Goal: Navigation & Orientation: Find specific page/section

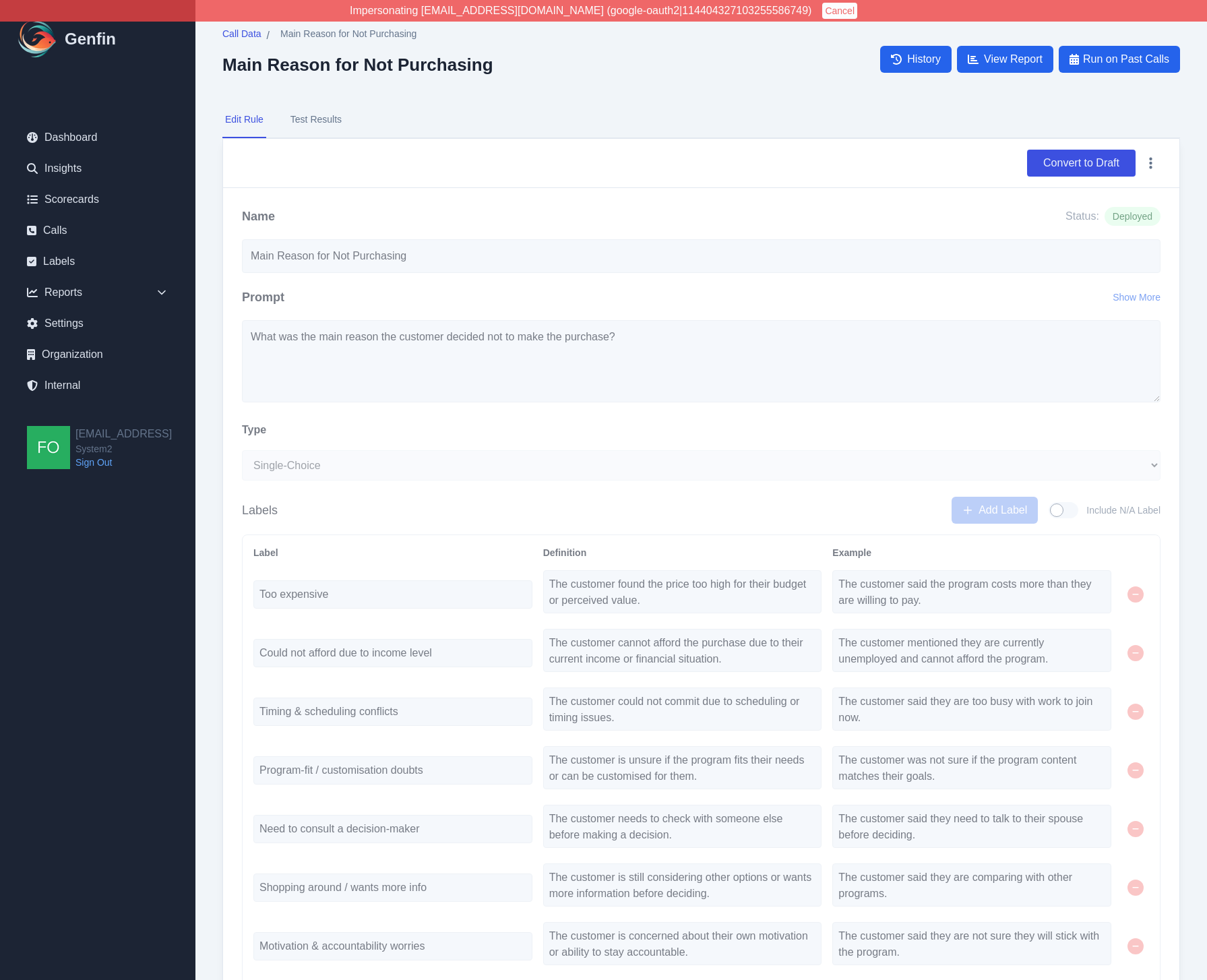
select select "Single-Choice"
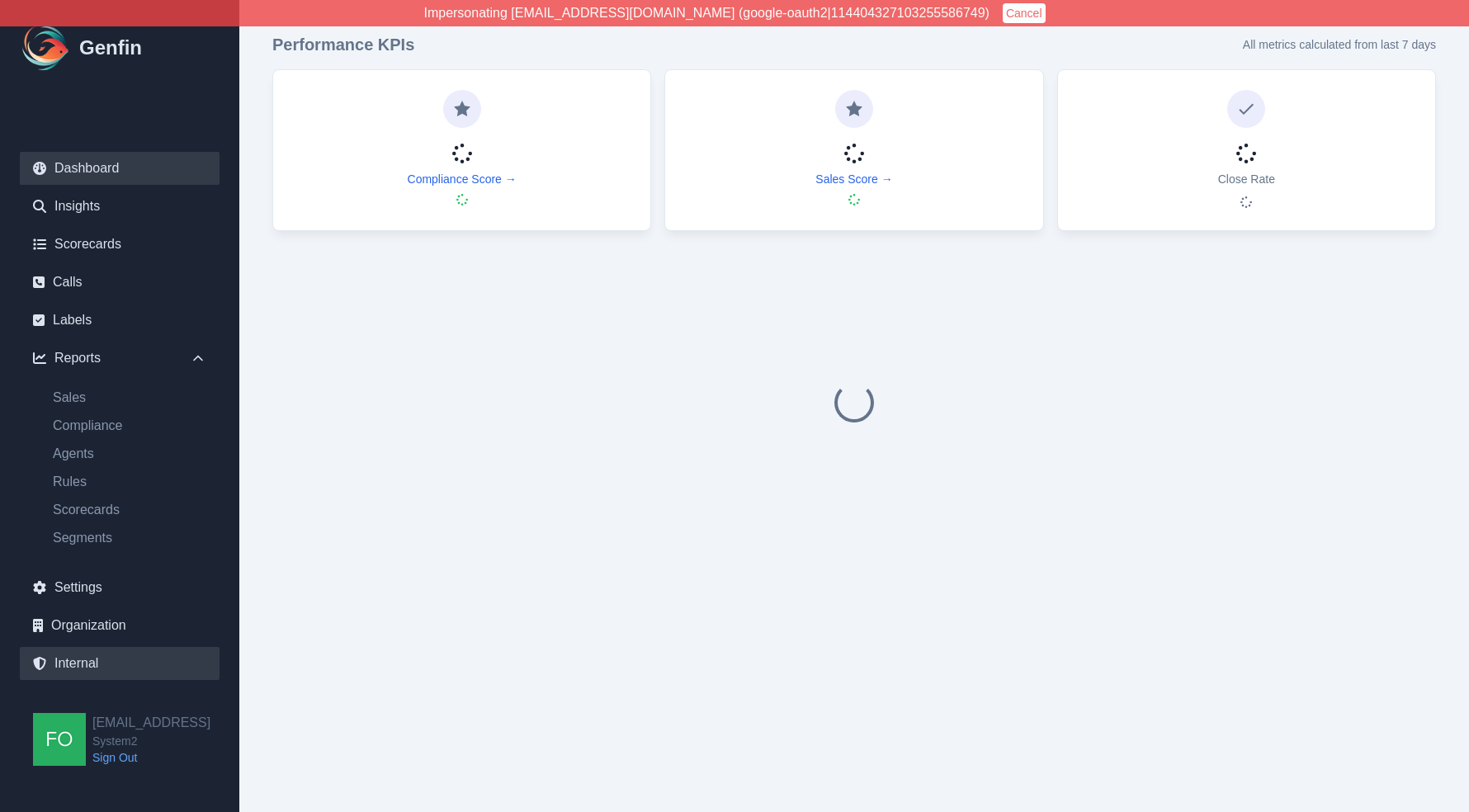
click at [88, 669] on link "Internal" at bounding box center [120, 663] width 199 height 33
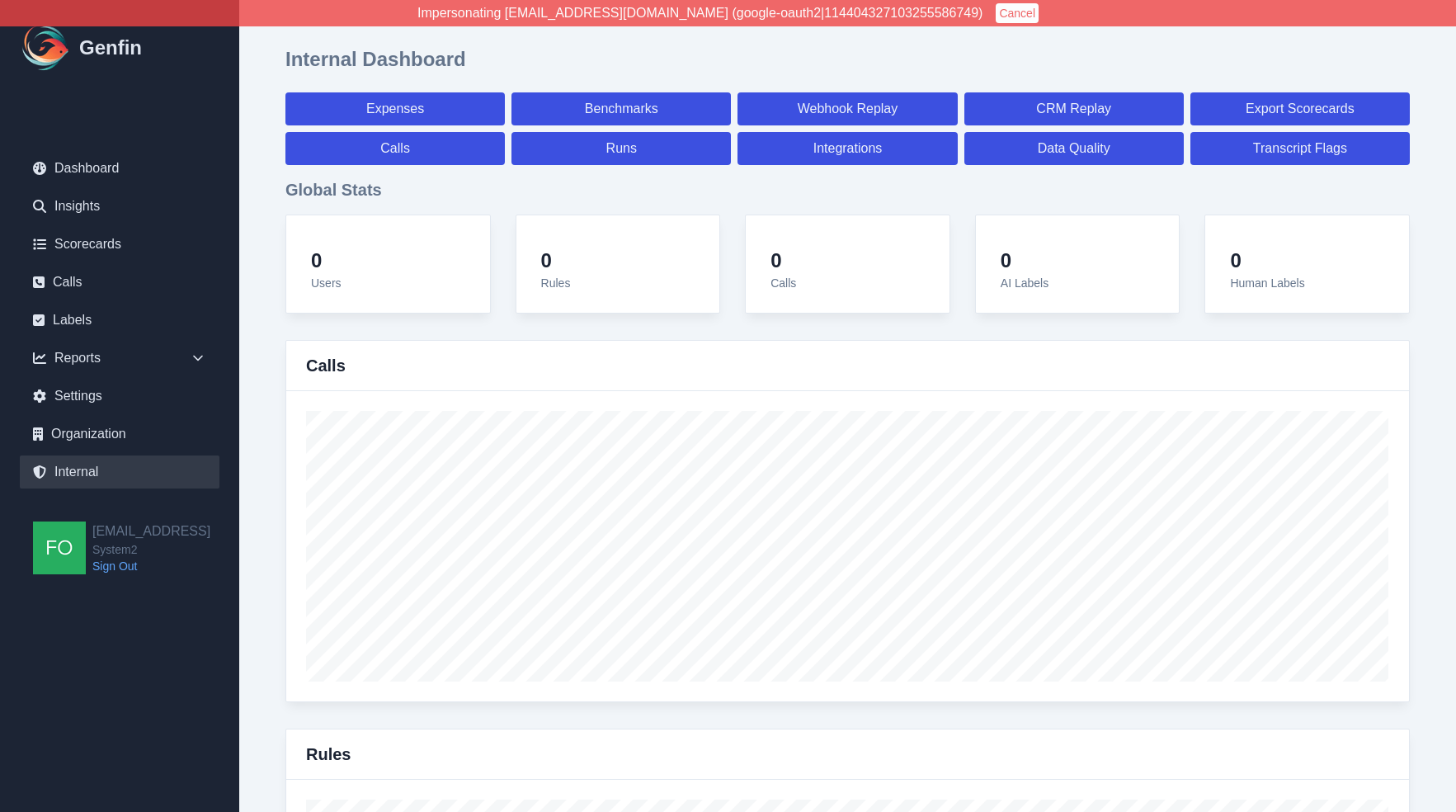
select select "paid"
select select "7"
select select "paid"
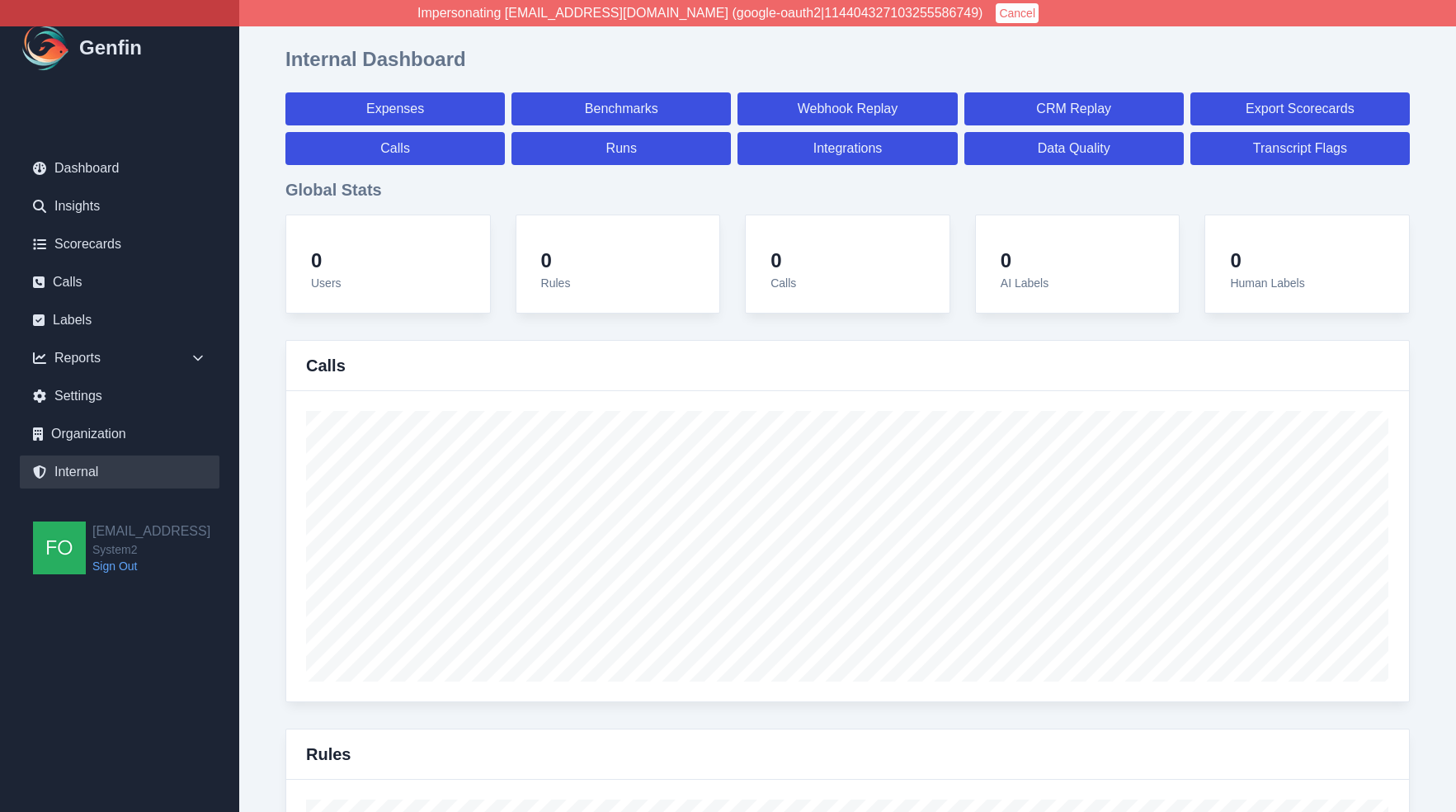
select select "7"
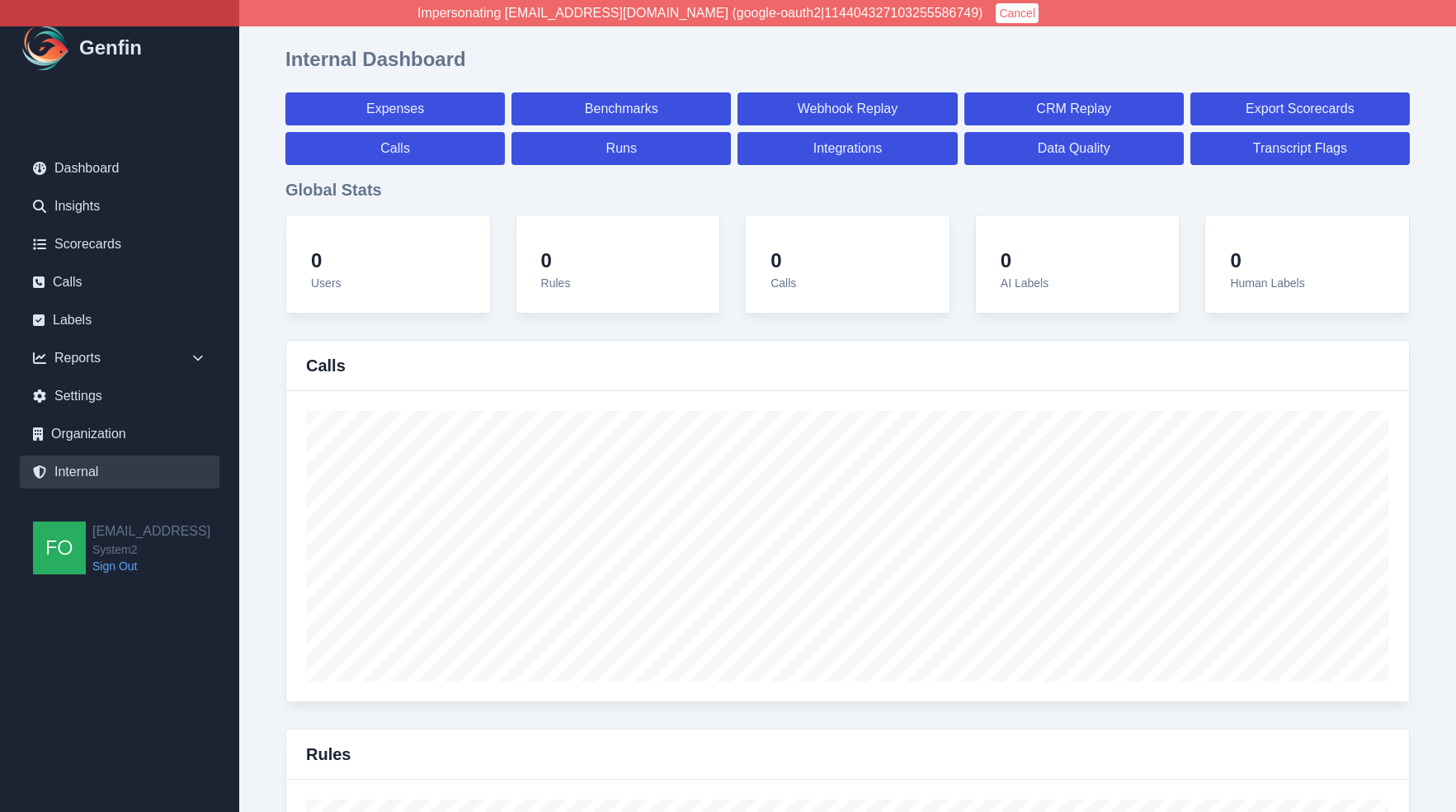
select select "7"
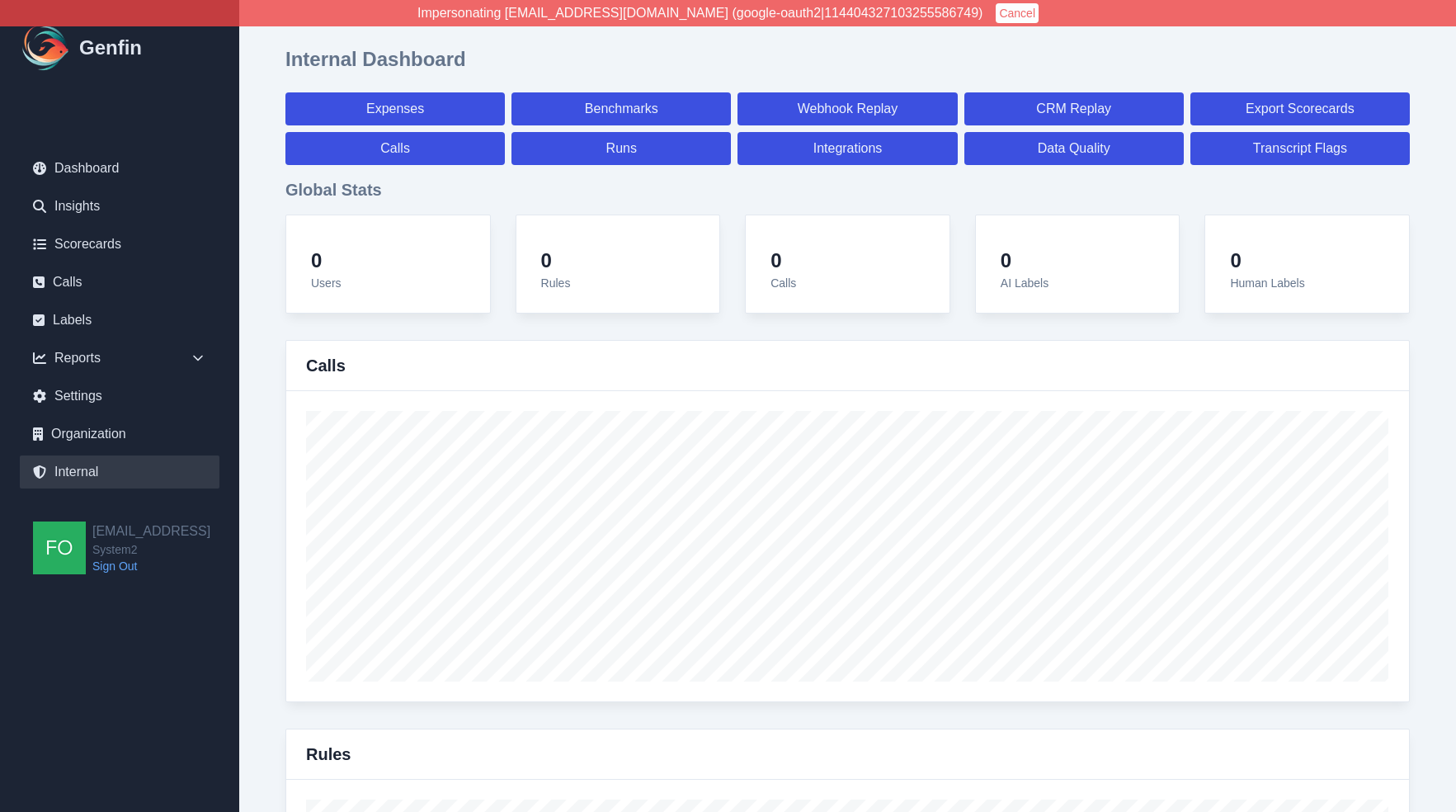
select select "7"
select select "paid"
select select "7"
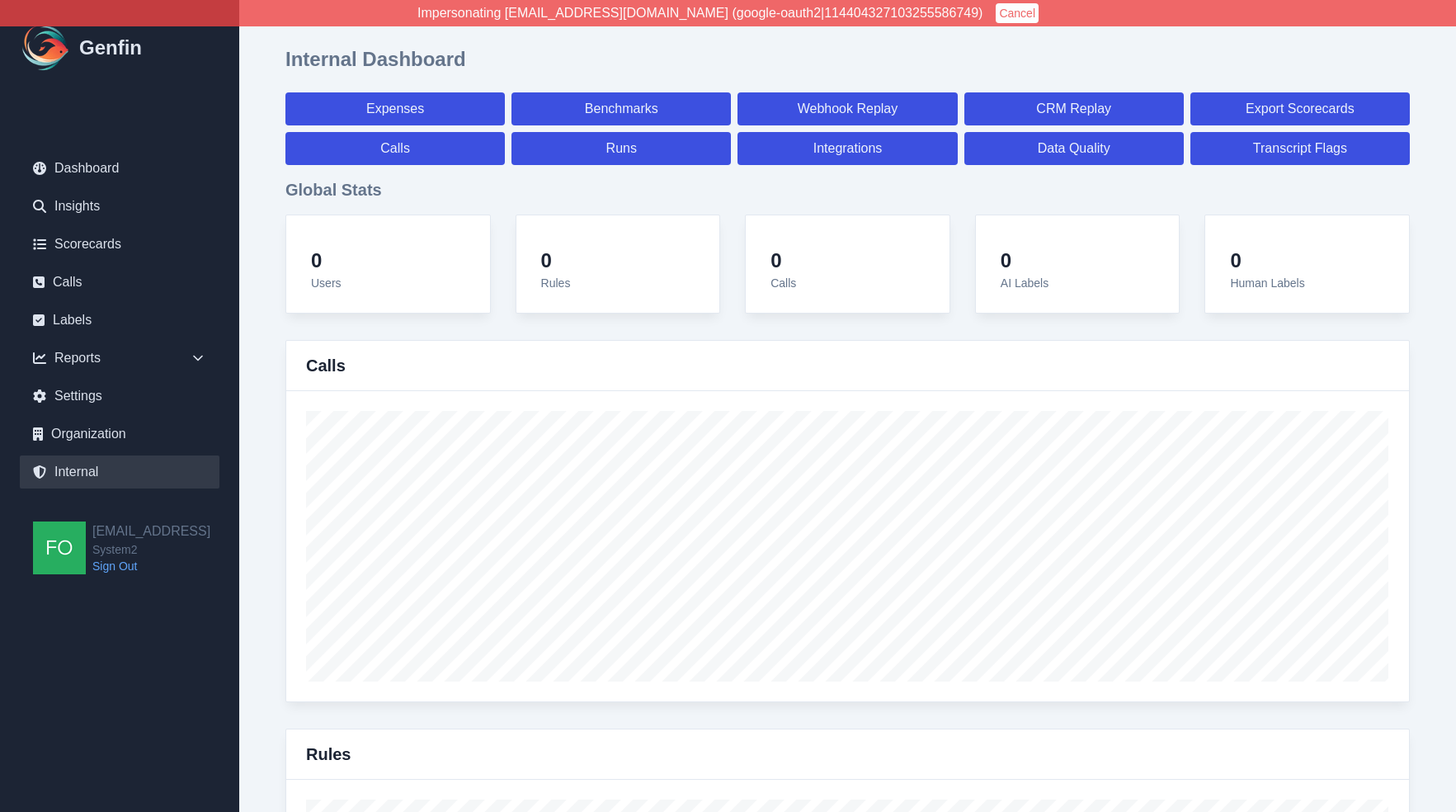
select select "7"
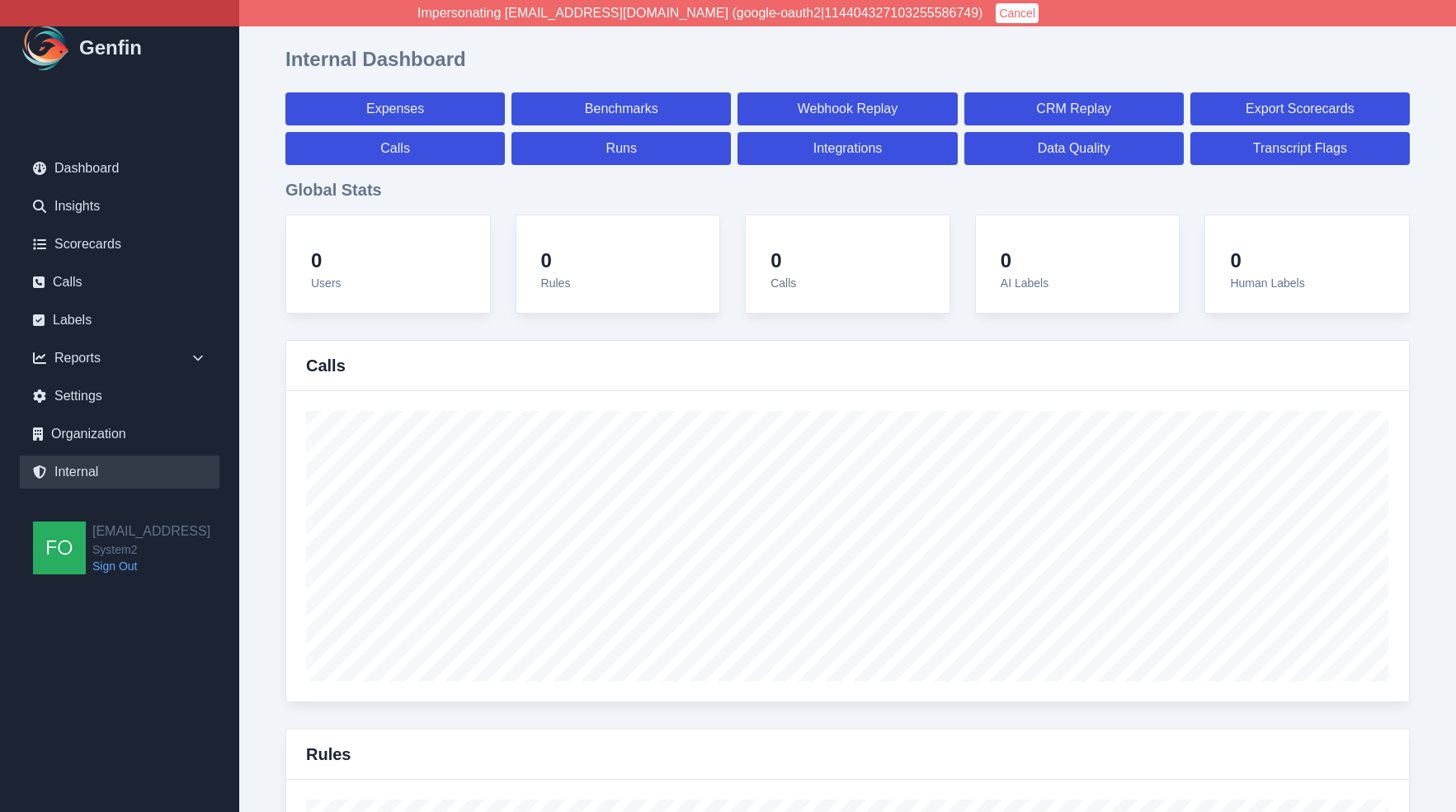
select select "7"
select select "paid"
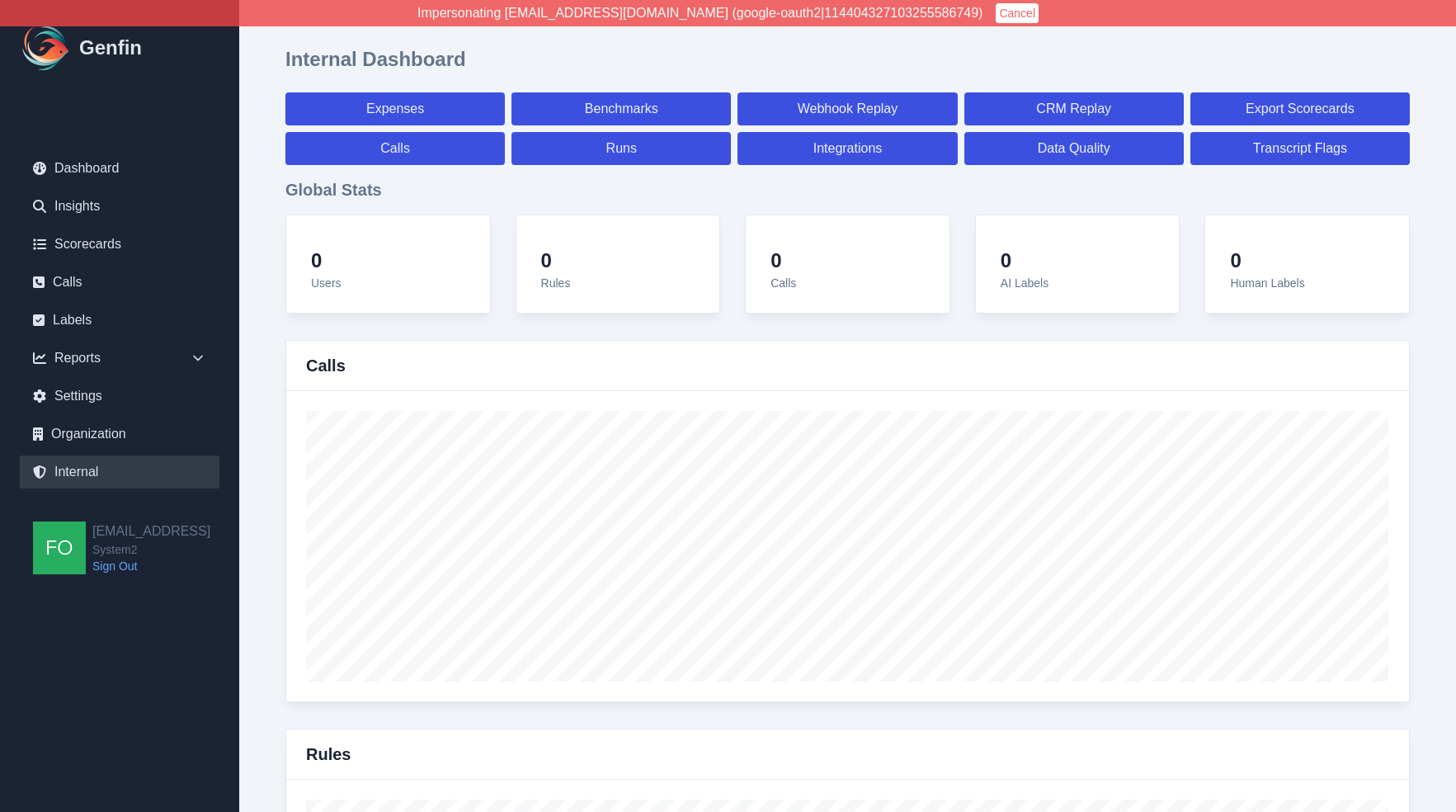
select select "7"
select select "paid"
select select "7"
select select "paid"
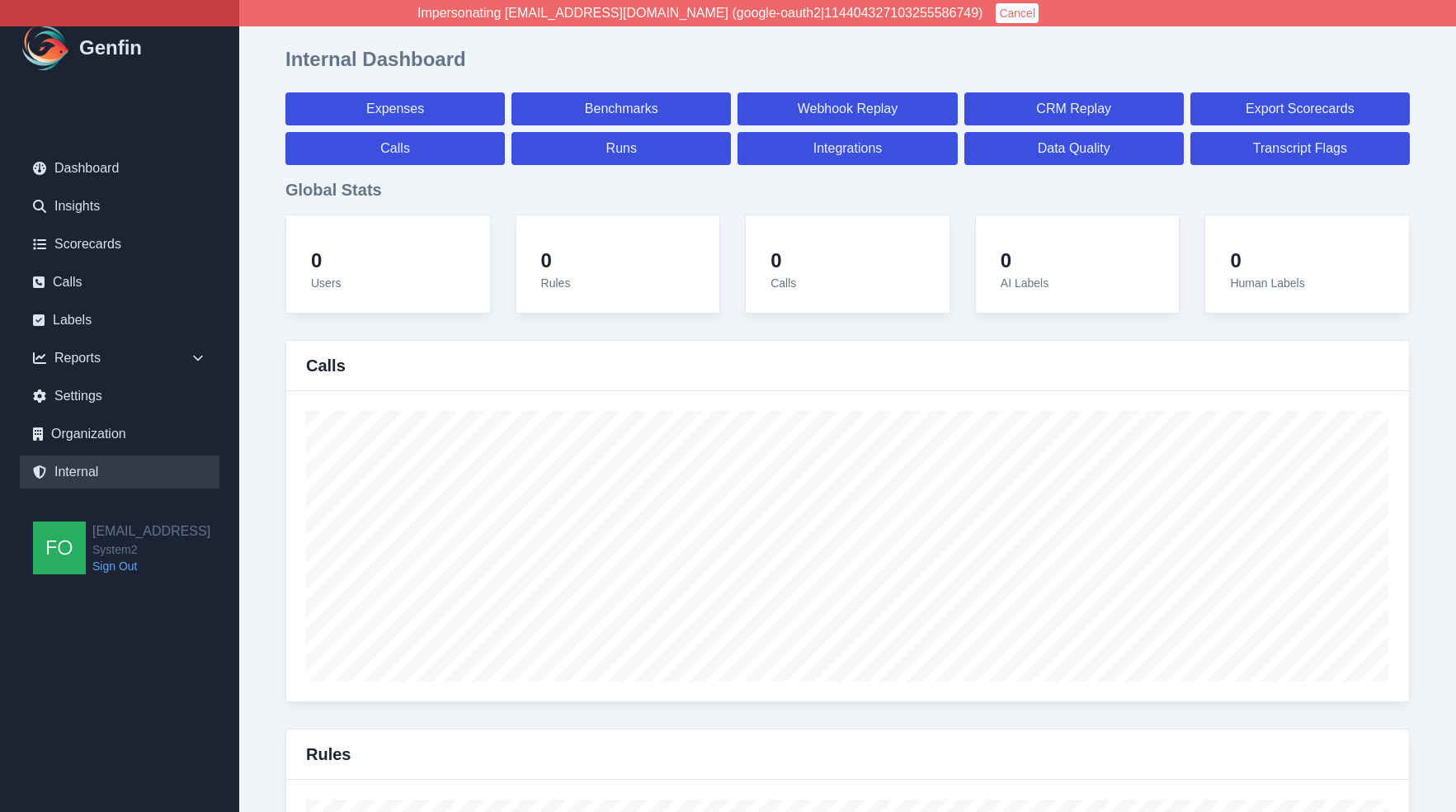
select select "7"
select select "paid"
select select "7"
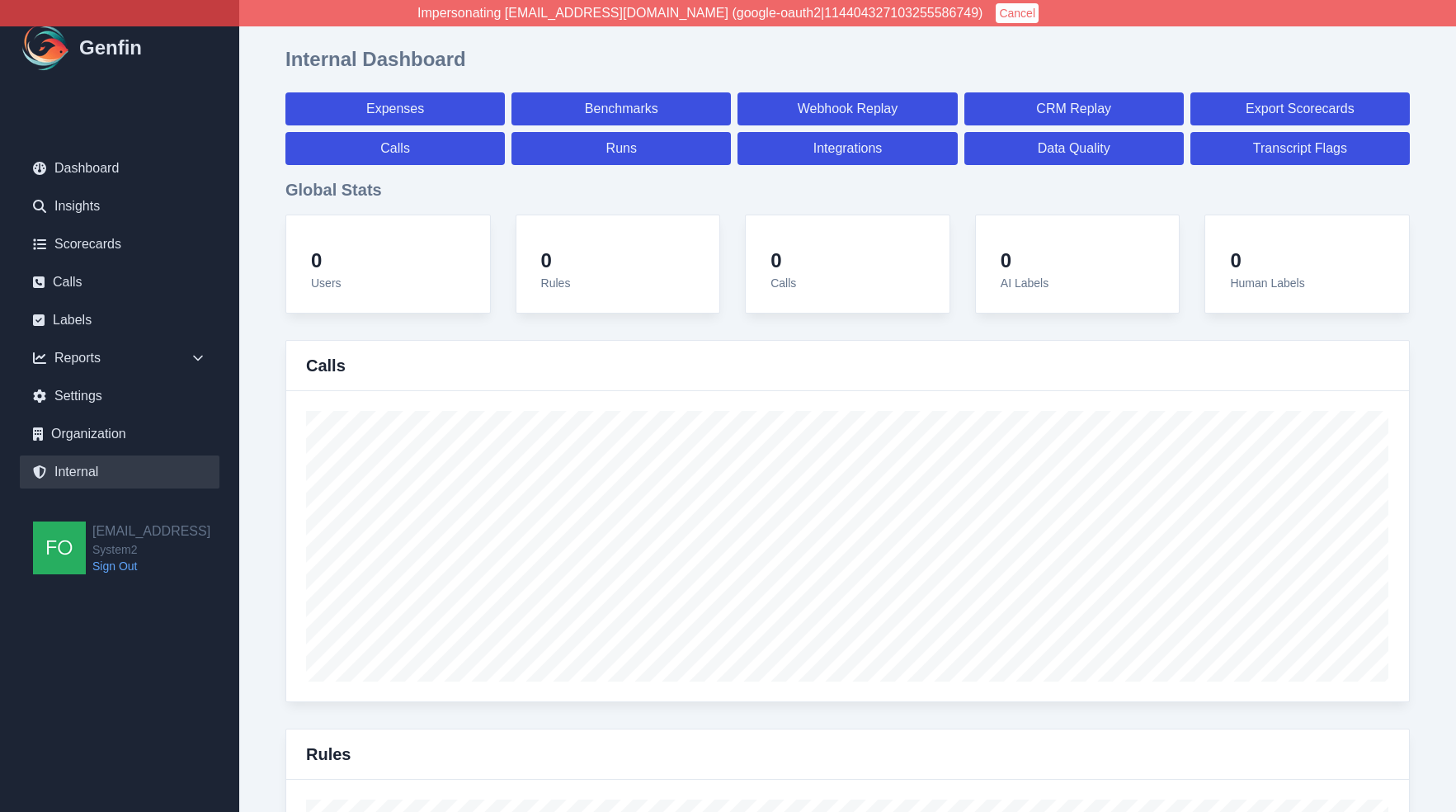
select select "7"
select select "paid"
select select "7"
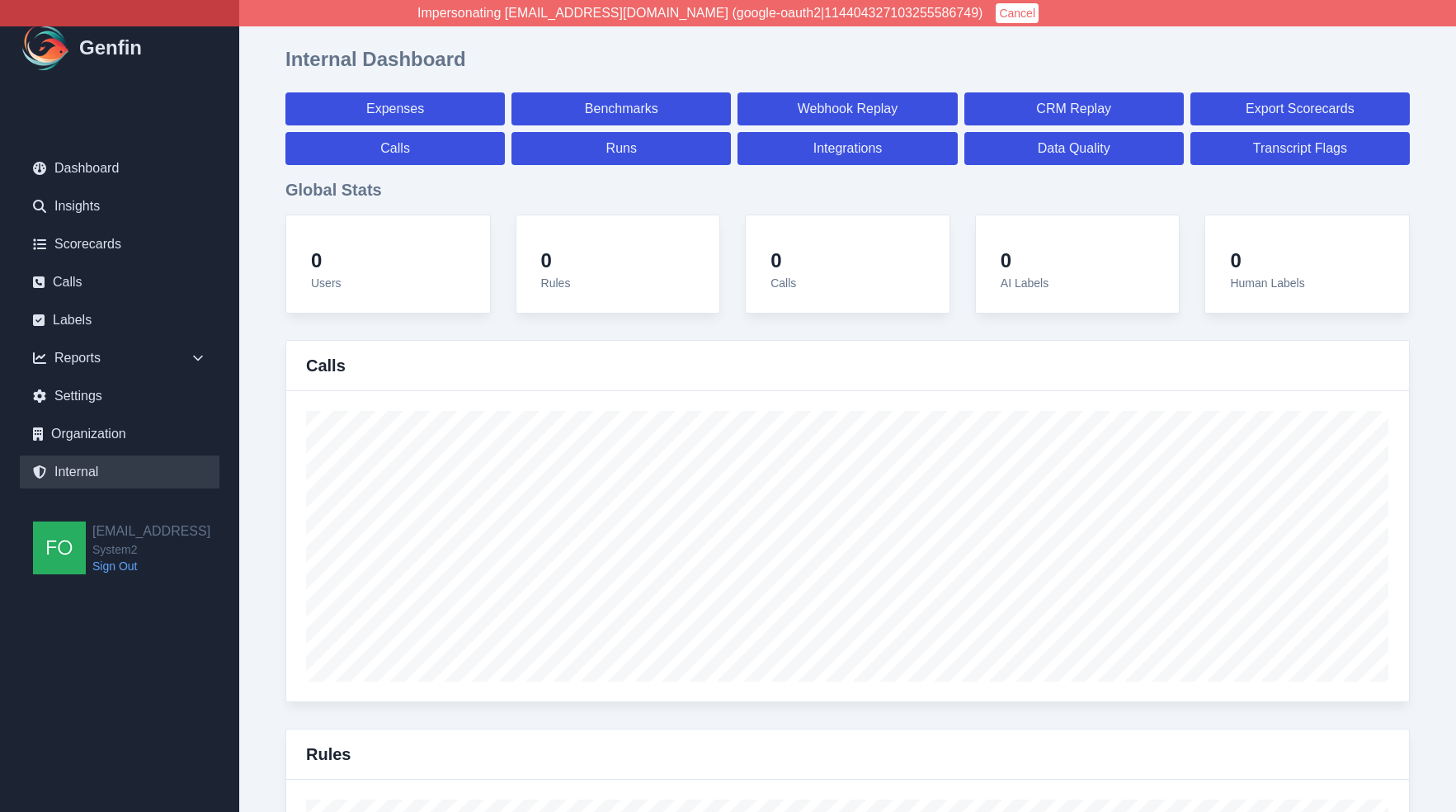
select select "paid"
select select "7"
select select "paid"
select select "7"
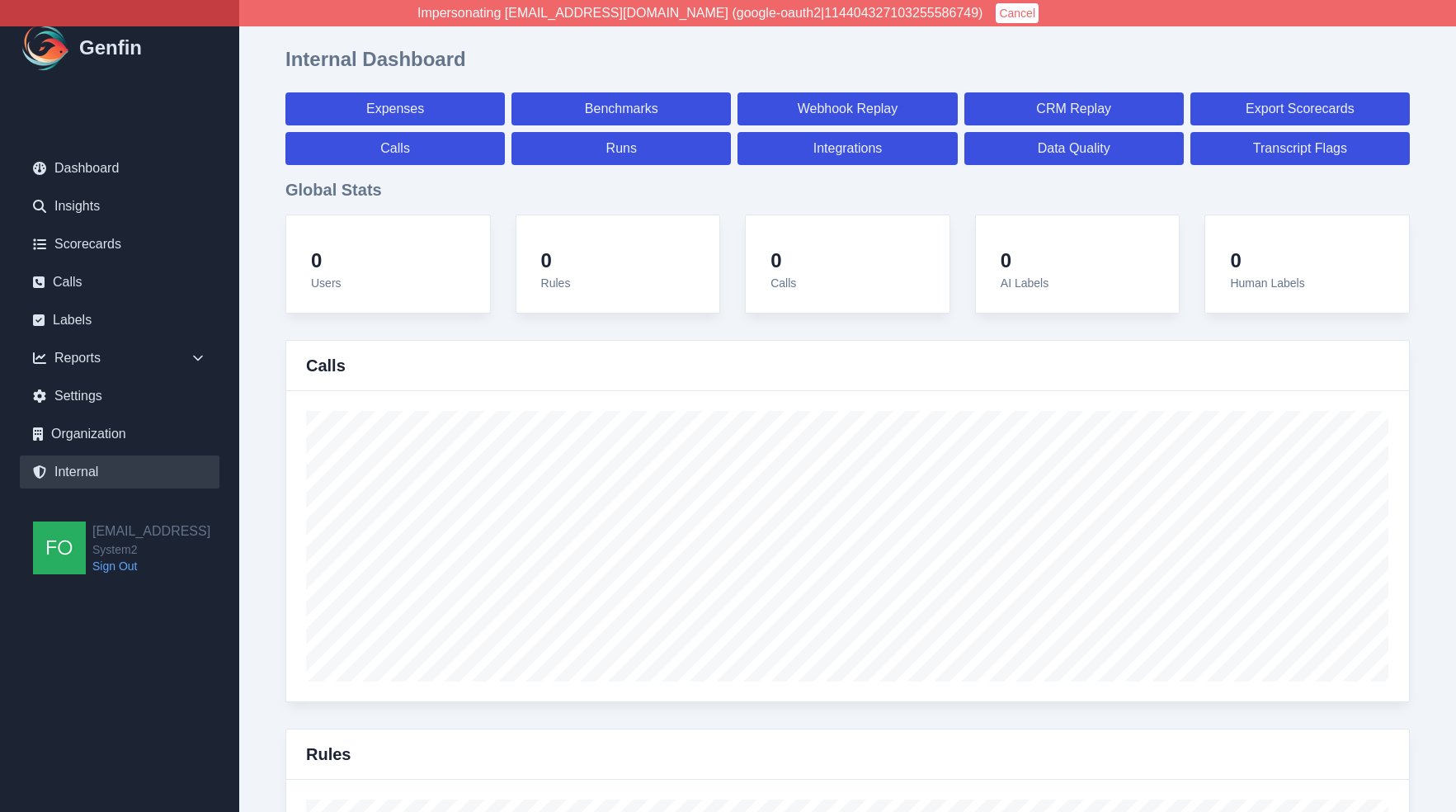
select select "paid"
select select "7"
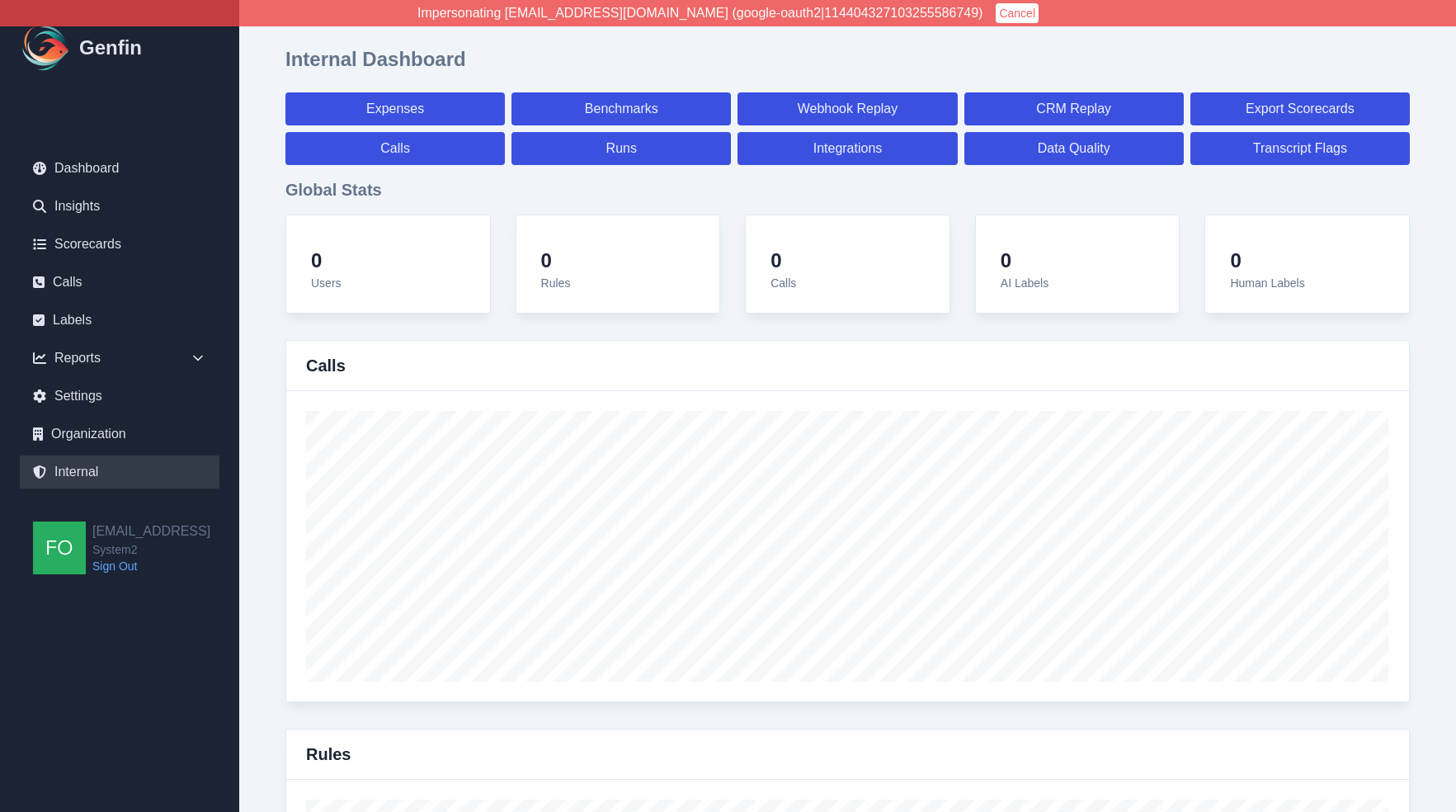
select select "7"
select select "paid"
select select "7"
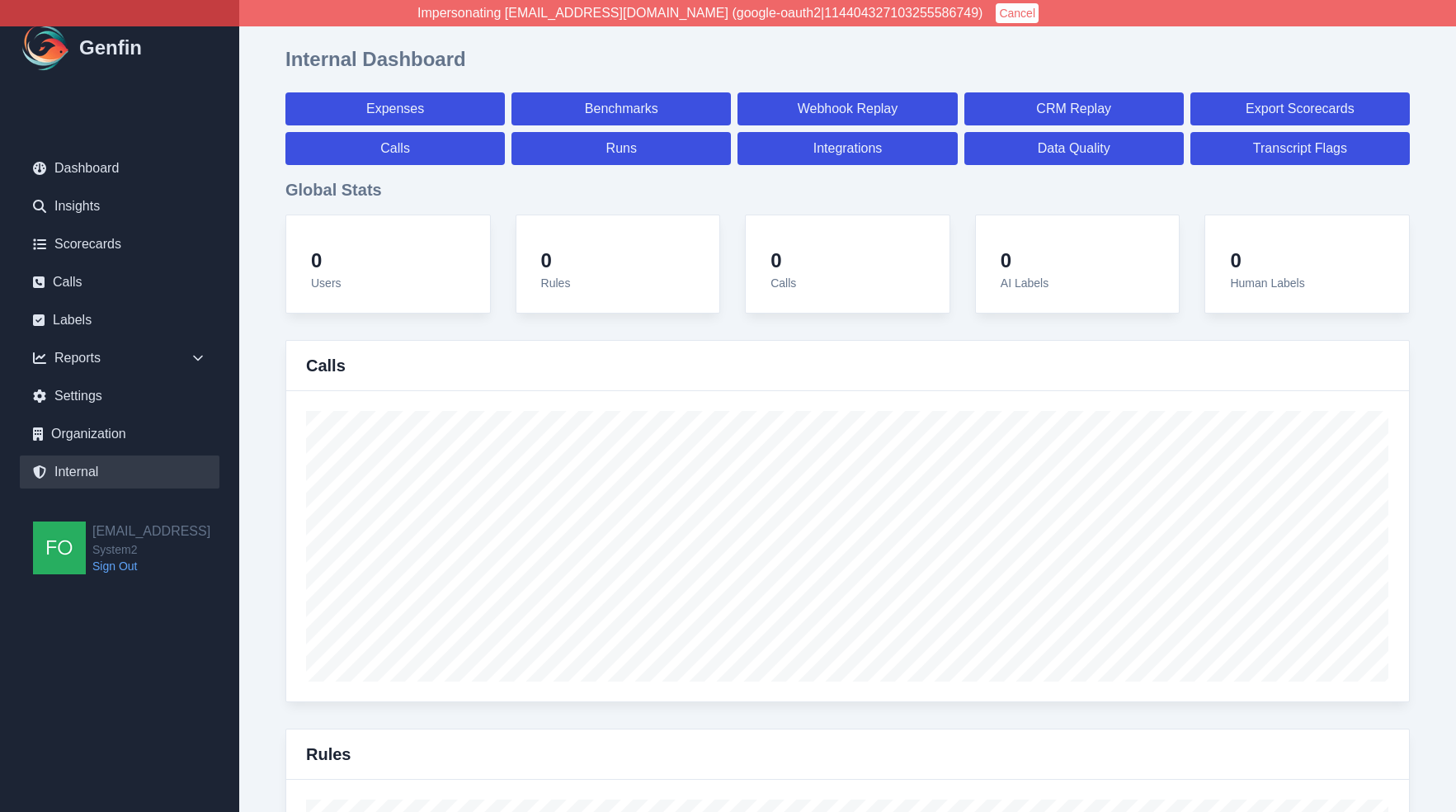
select select "7"
select select "paid"
select select "7"
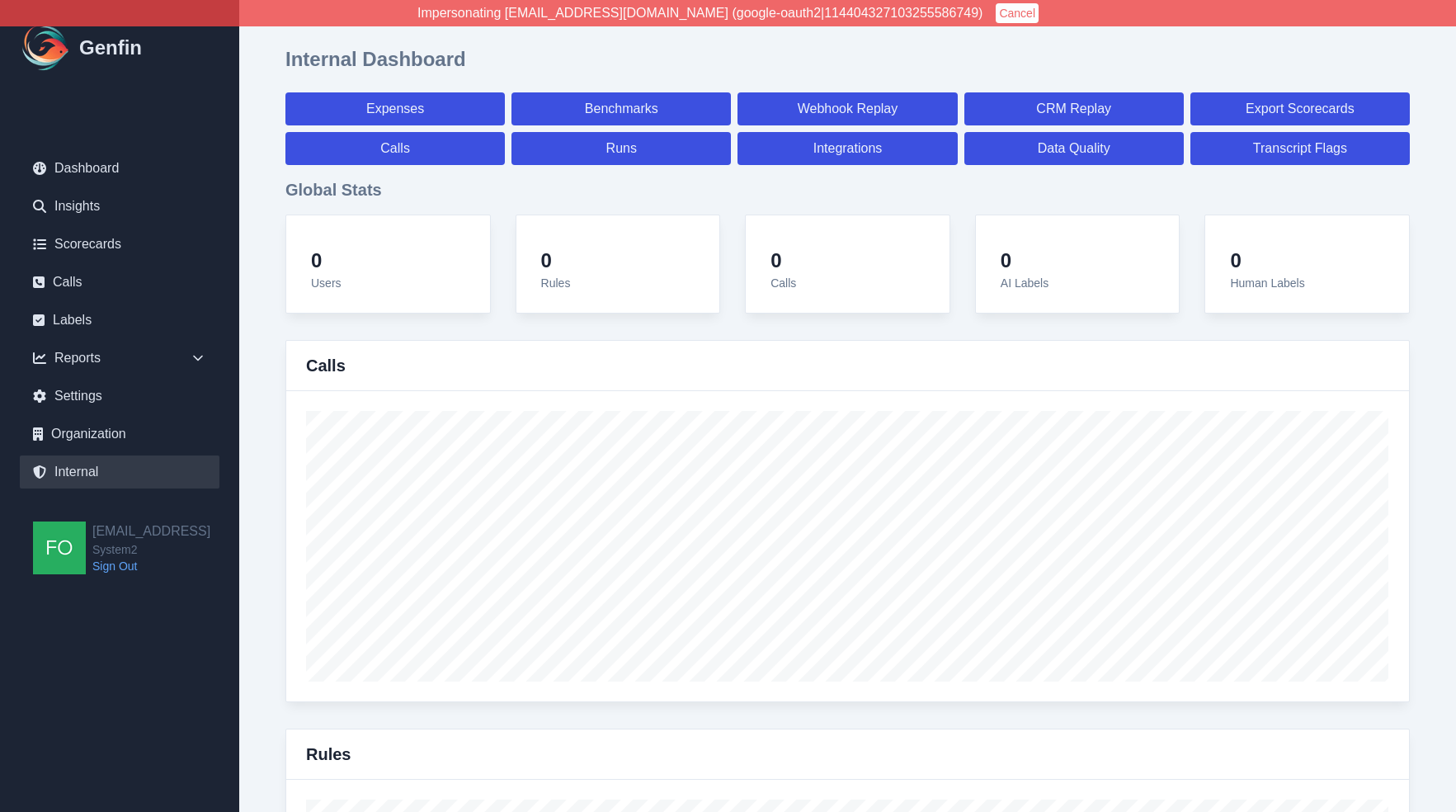
select select "7"
select select "paid"
select select "7"
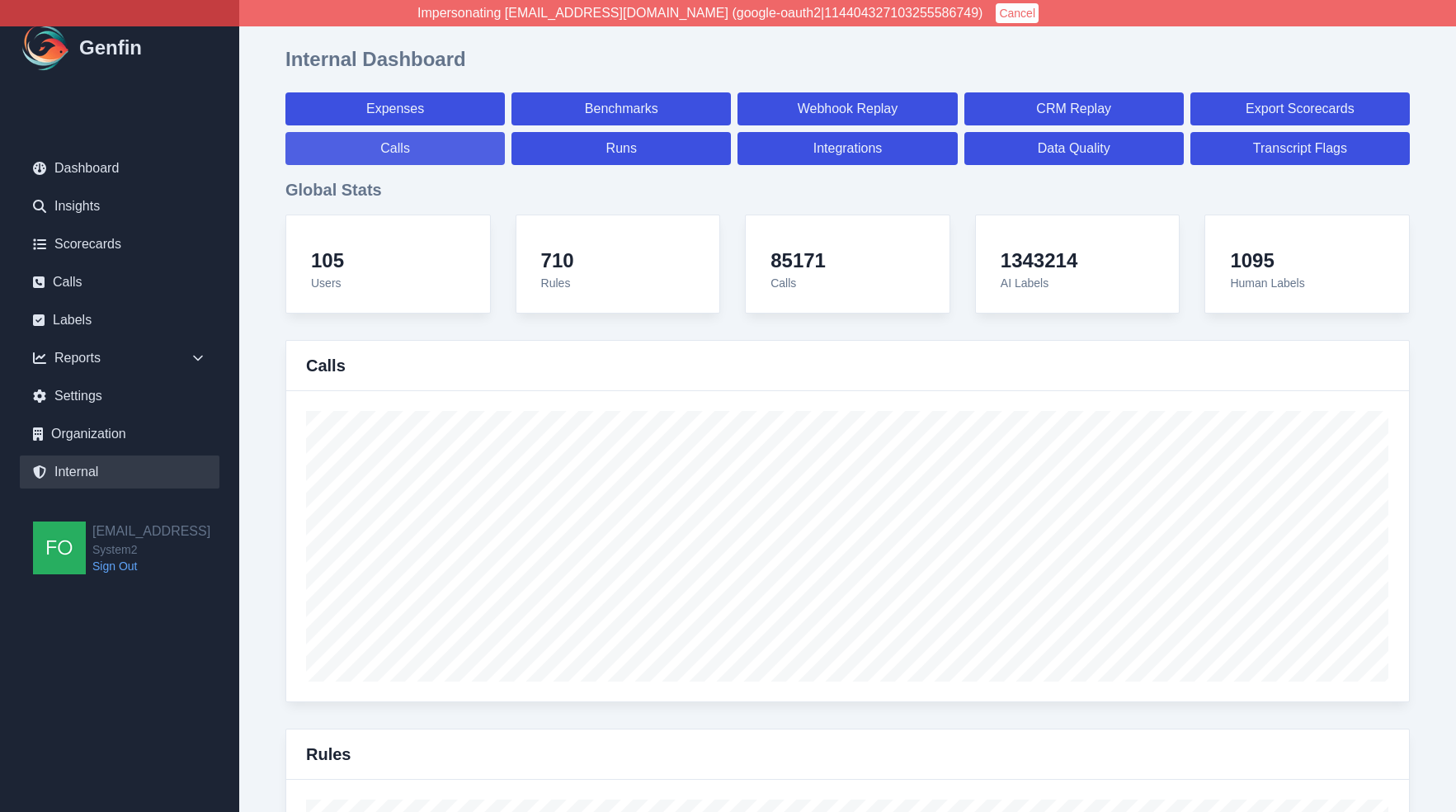
click at [416, 146] on link "Calls" at bounding box center [394, 148] width 219 height 33
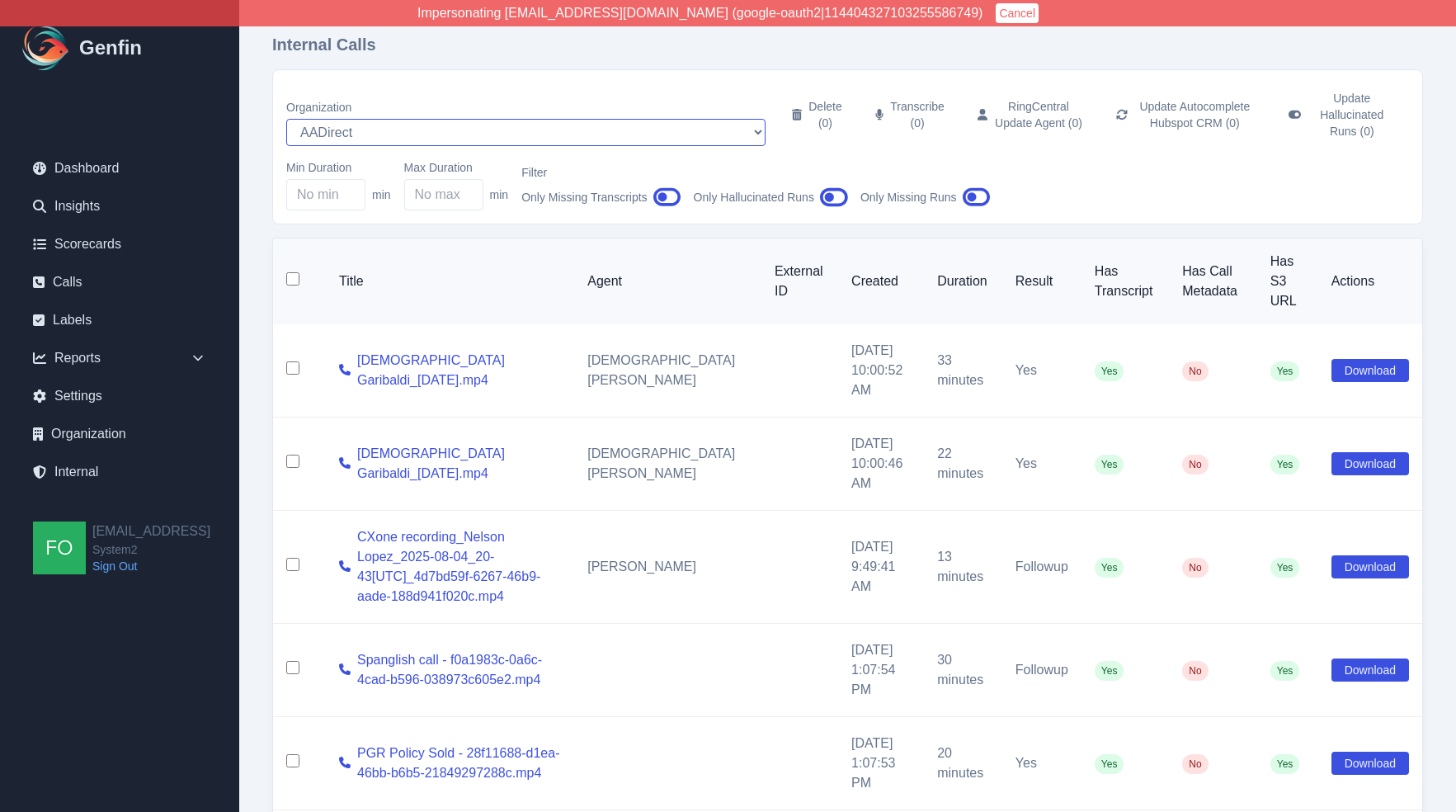
click at [411, 119] on select "AADirect [DOMAIN_NAME] [DOMAIN_NAME] [EMAIL_ADDRESS][DOMAIN_NAME] [EMAIL_ADDRES…" at bounding box center [525, 132] width 479 height 27
select select "10"
click at [286, 119] on select "AADirect [DOMAIN_NAME] [DOMAIN_NAME] [EMAIL_ADDRESS][DOMAIN_NAME] [EMAIL_ADDRES…" at bounding box center [525, 132] width 479 height 27
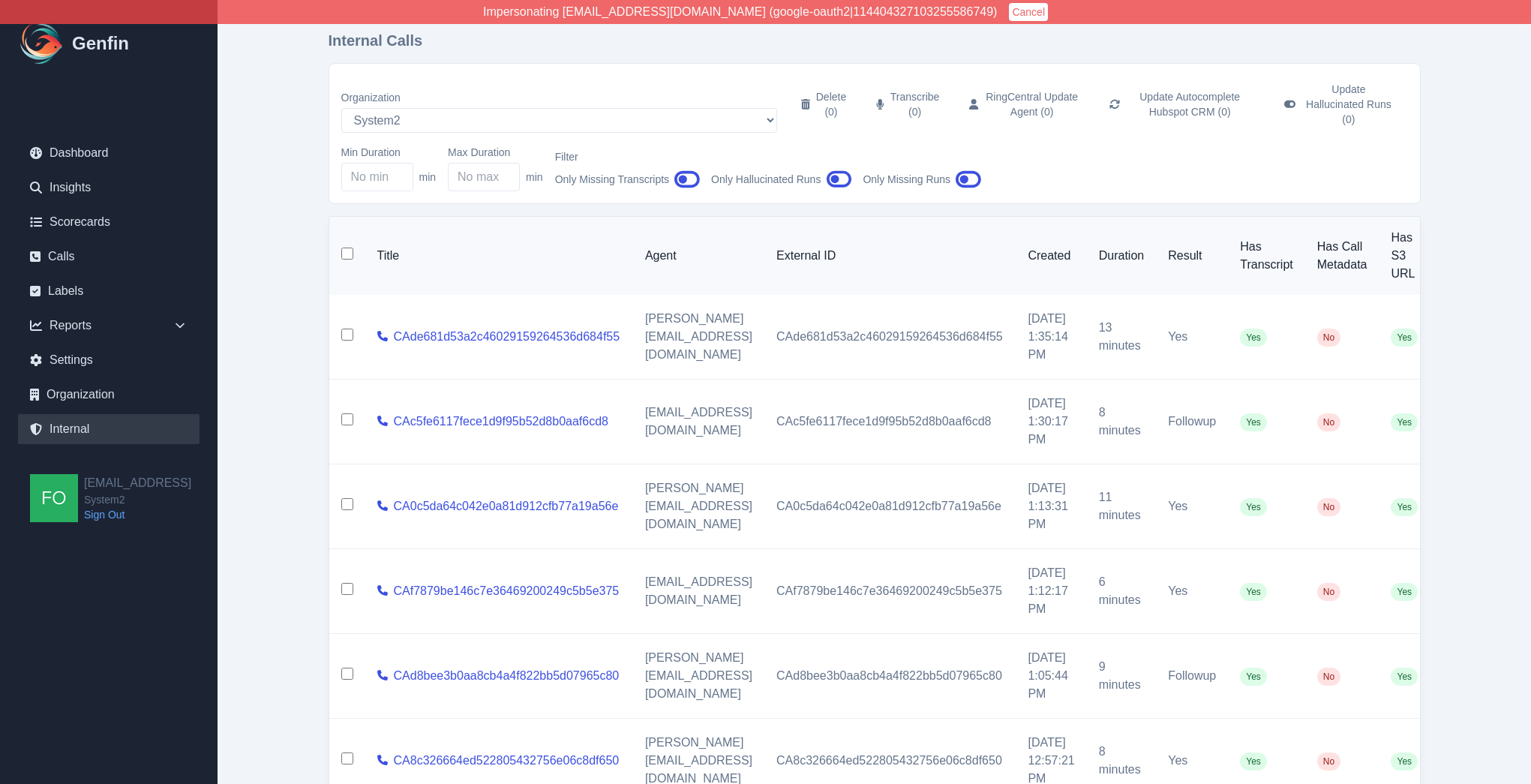
click at [83, 429] on link "Internal" at bounding box center [109, 429] width 181 height 30
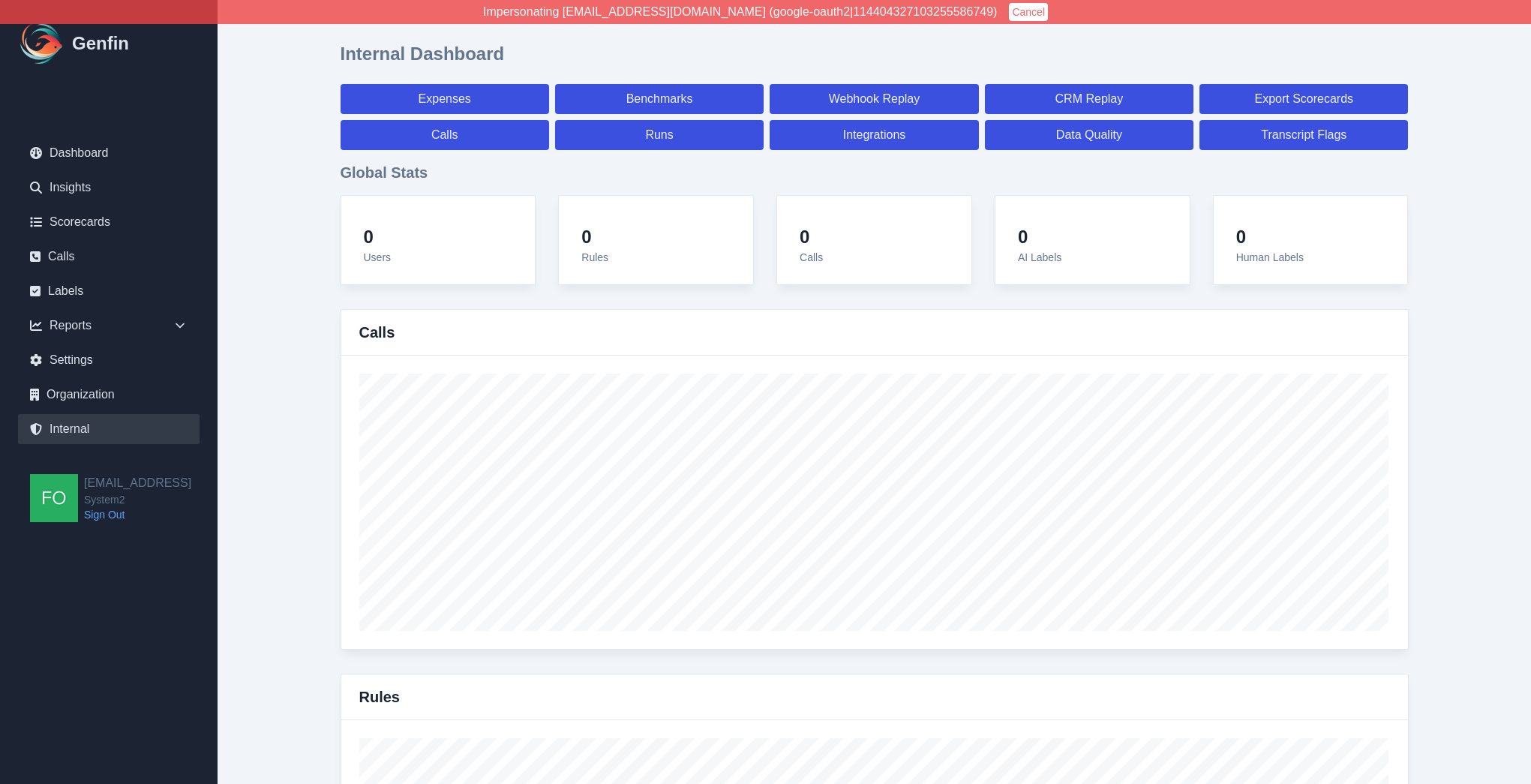
select select "paid"
select select "7"
select select "paid"
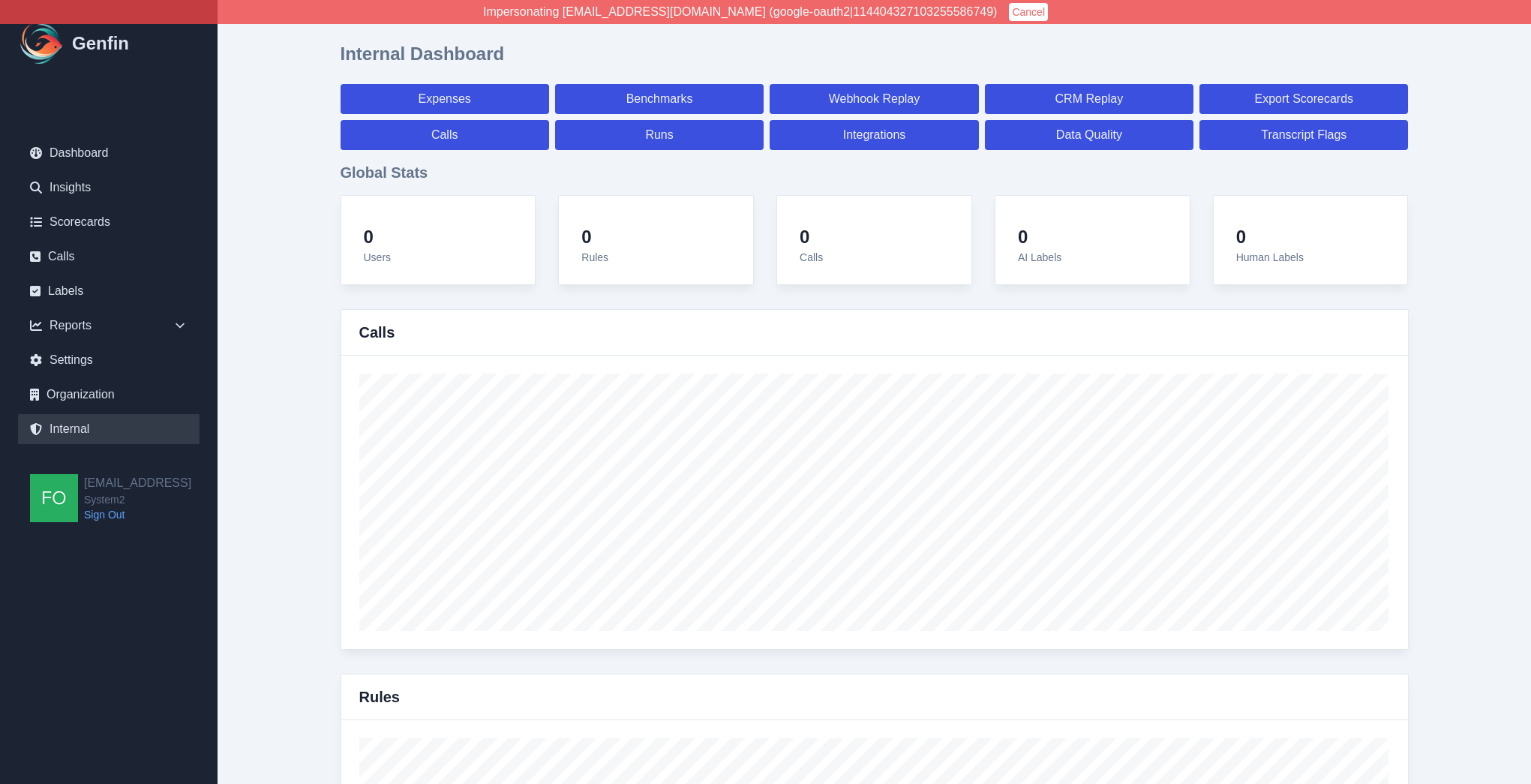
select select "7"
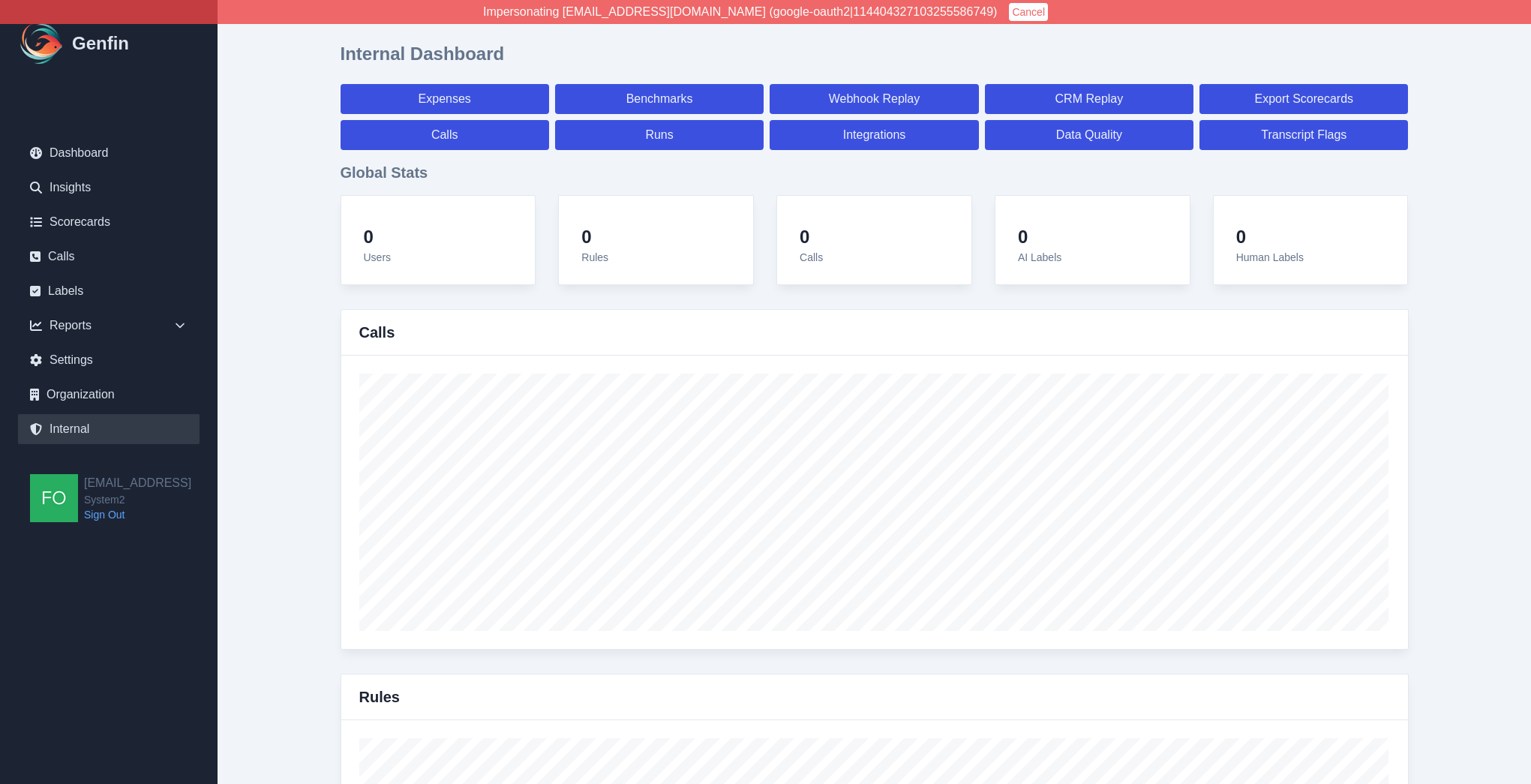
select select "7"
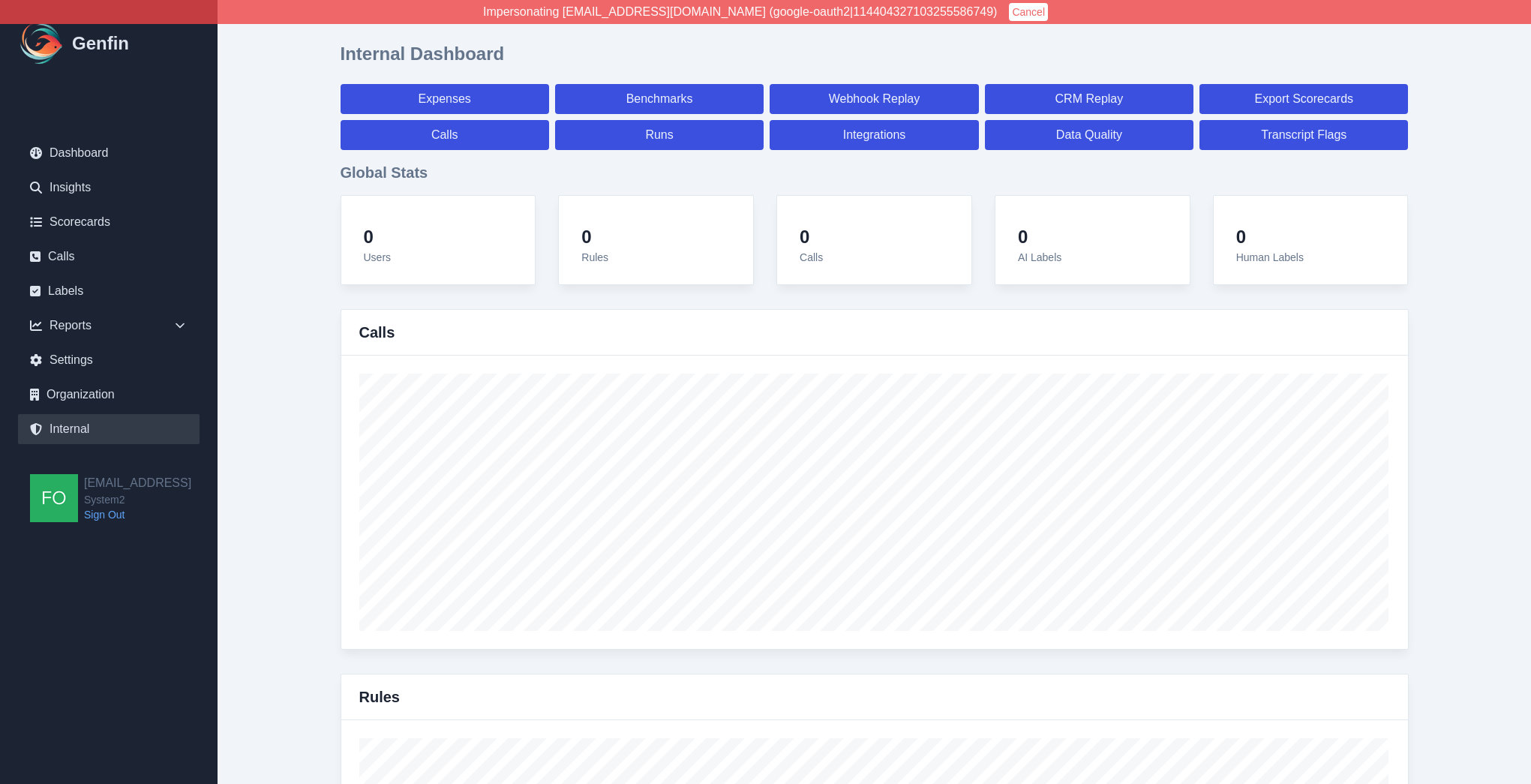
select select "7"
select select "paid"
select select "7"
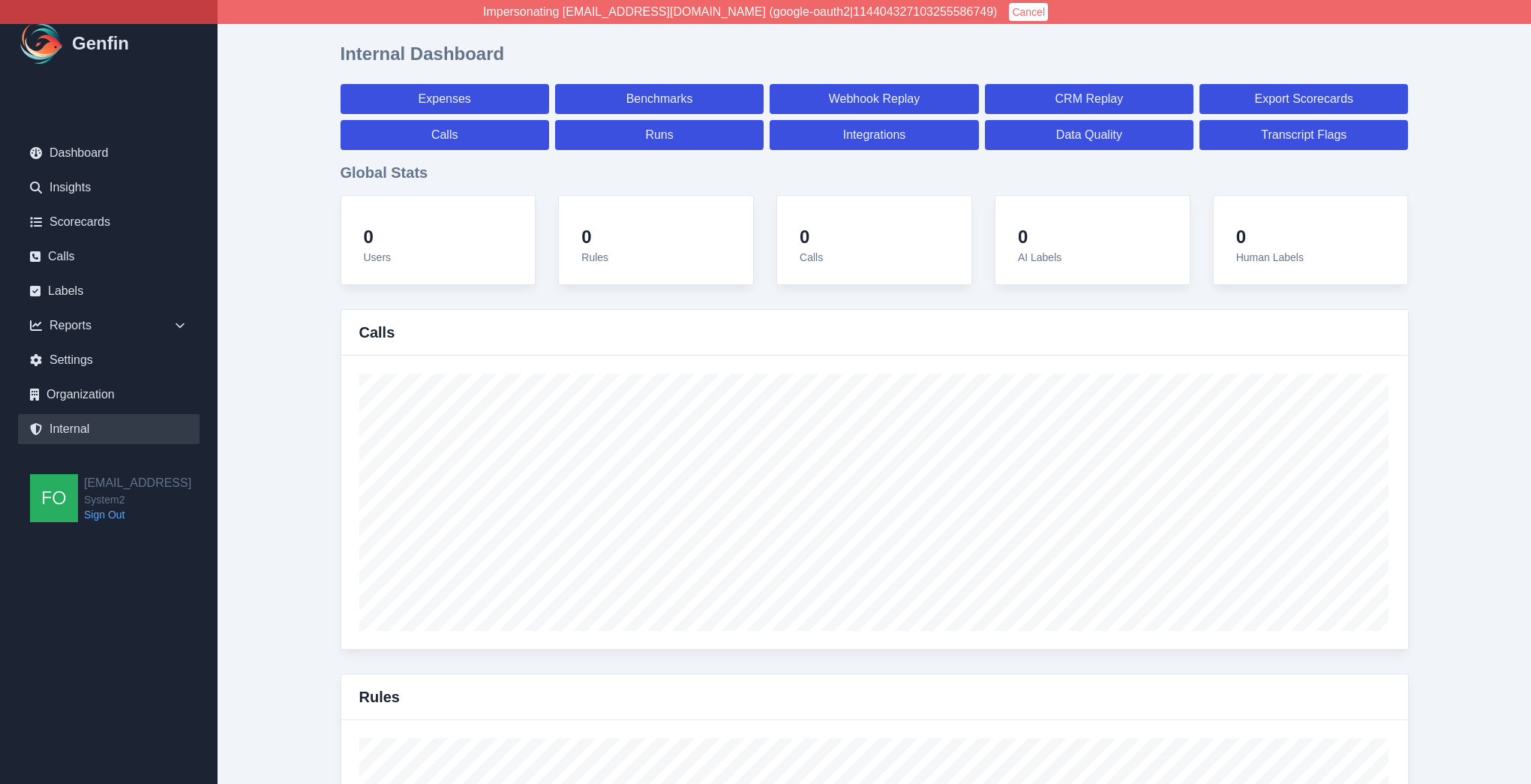
select select "7"
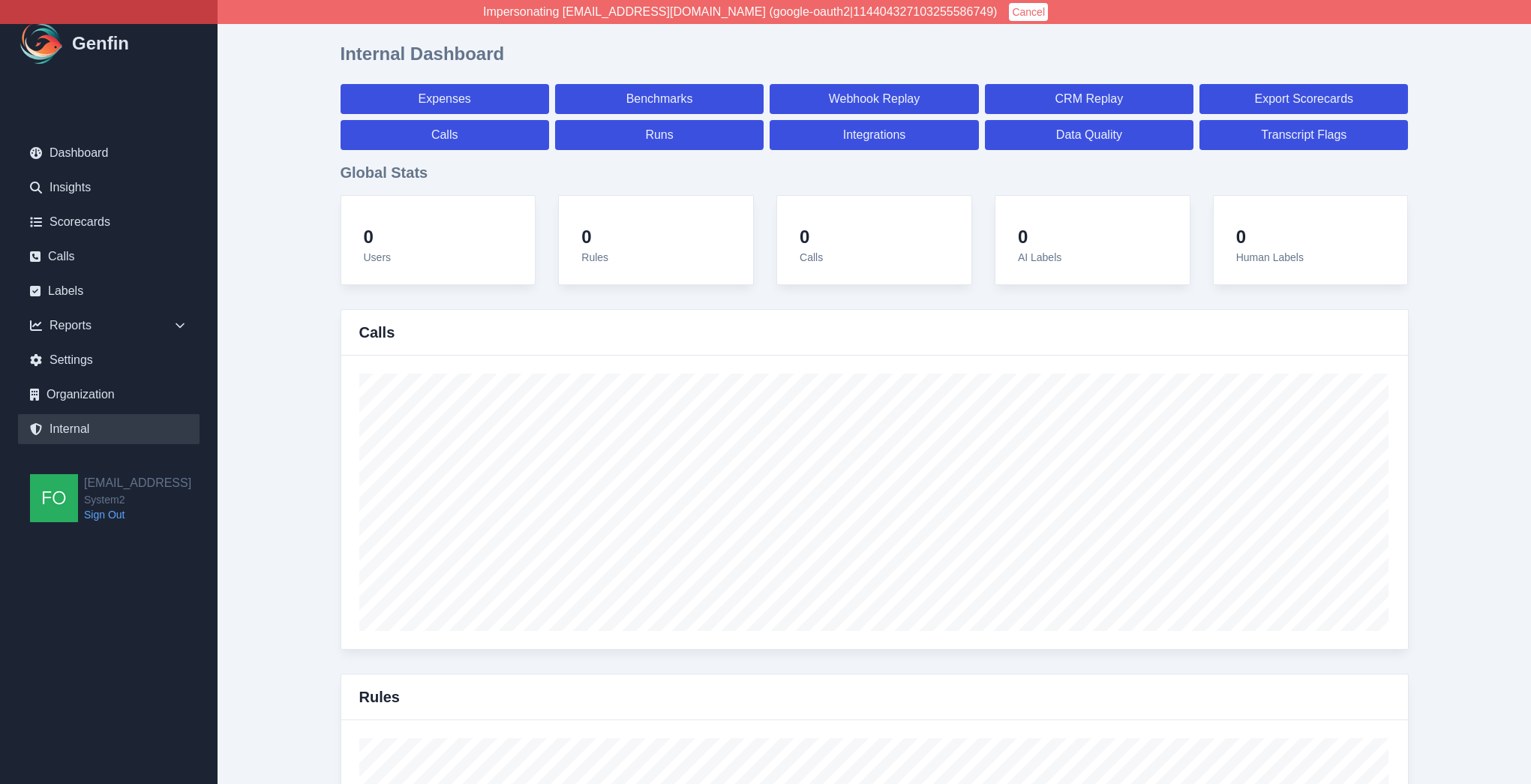
select select "7"
select select "paid"
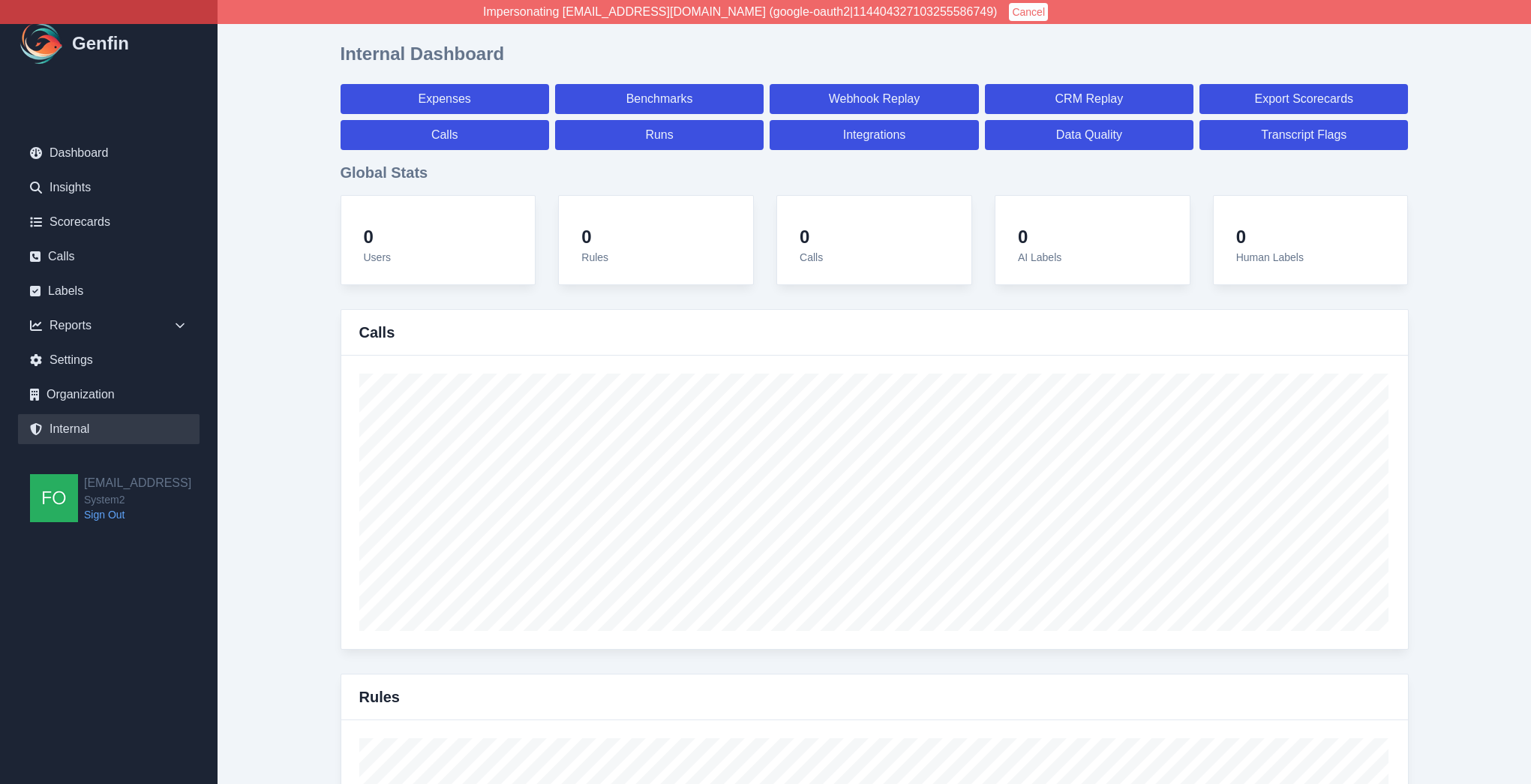
select select "7"
select select "paid"
select select "7"
select select "paid"
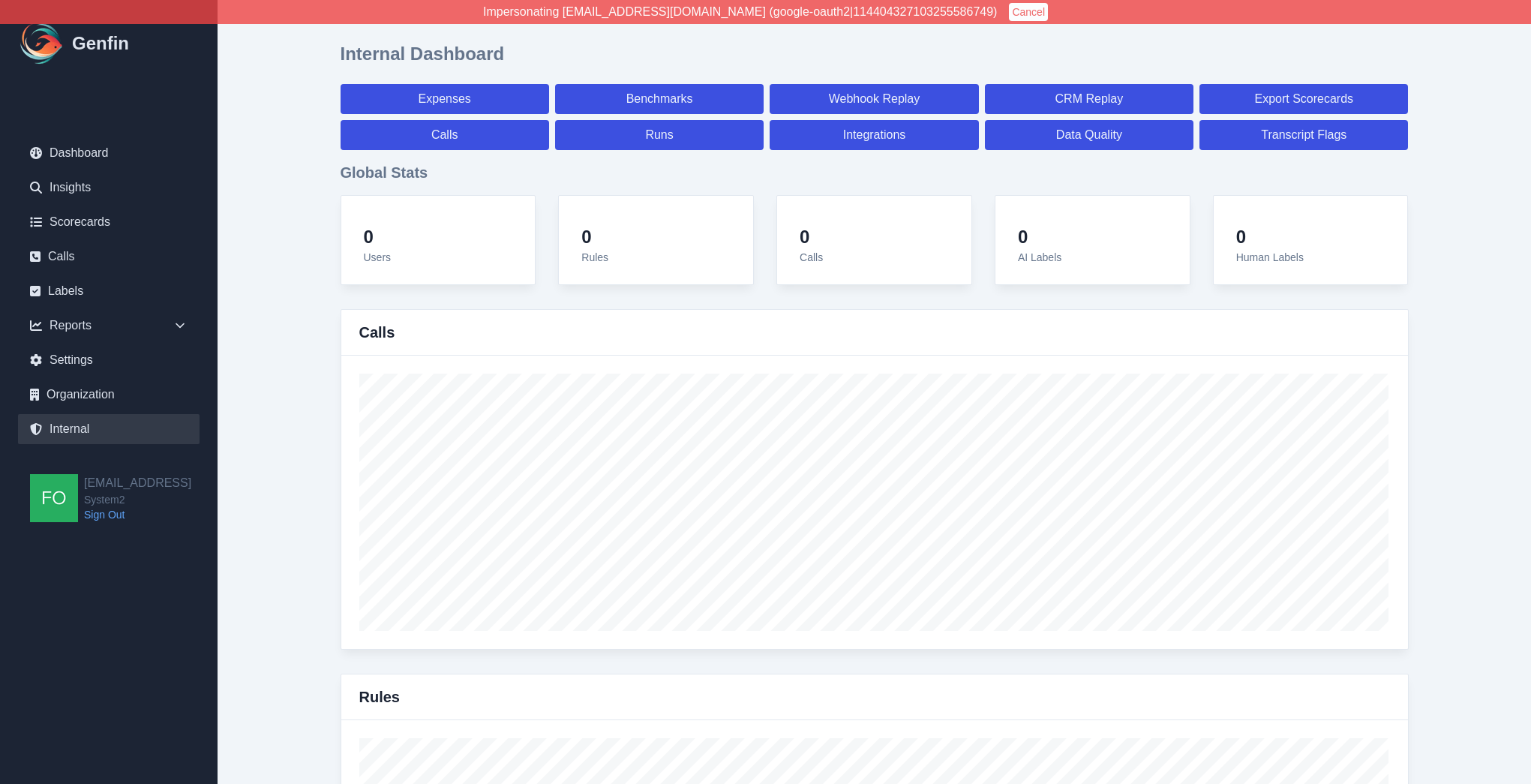
select select "7"
select select "paid"
select select "7"
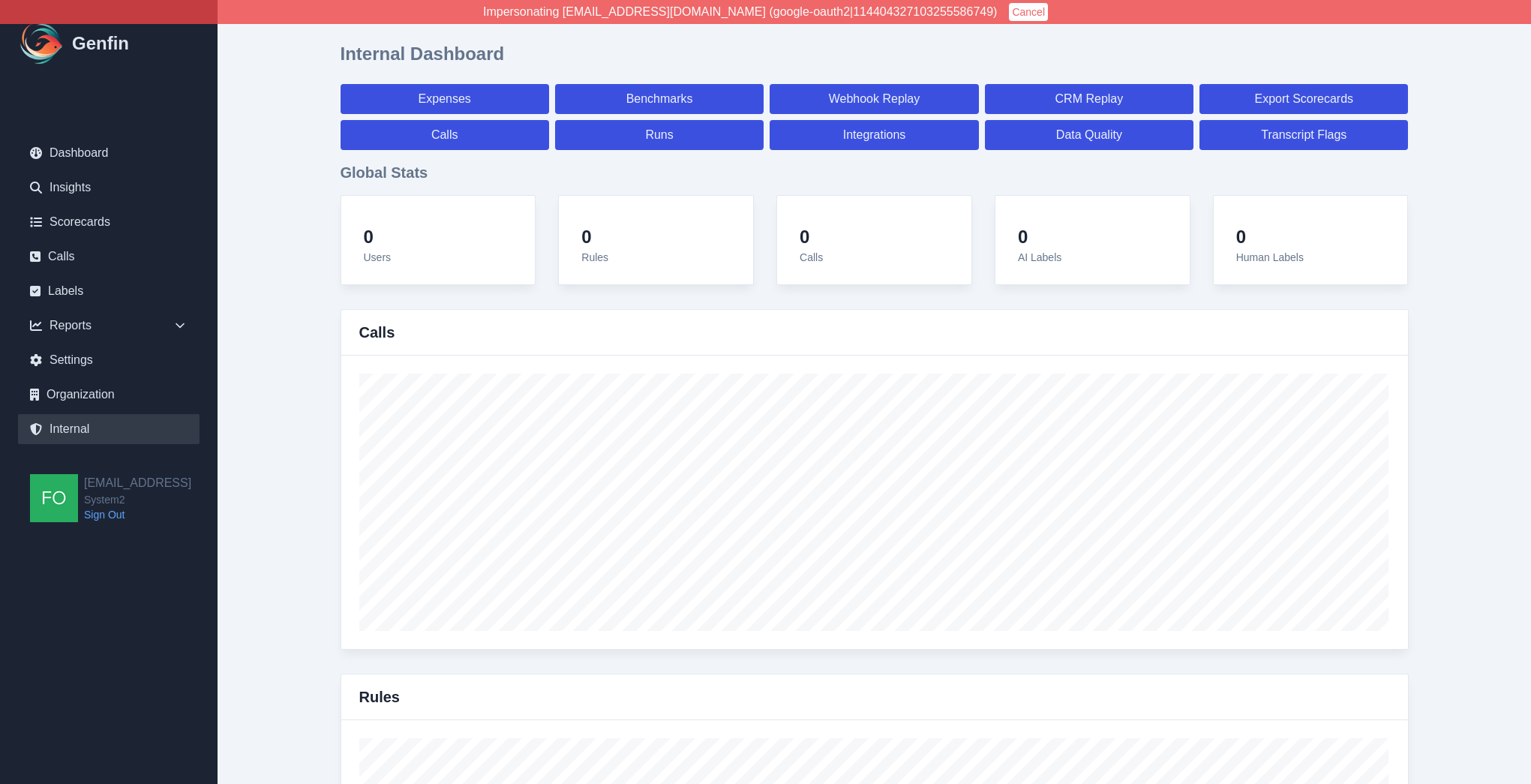
select select "7"
select select "paid"
select select "7"
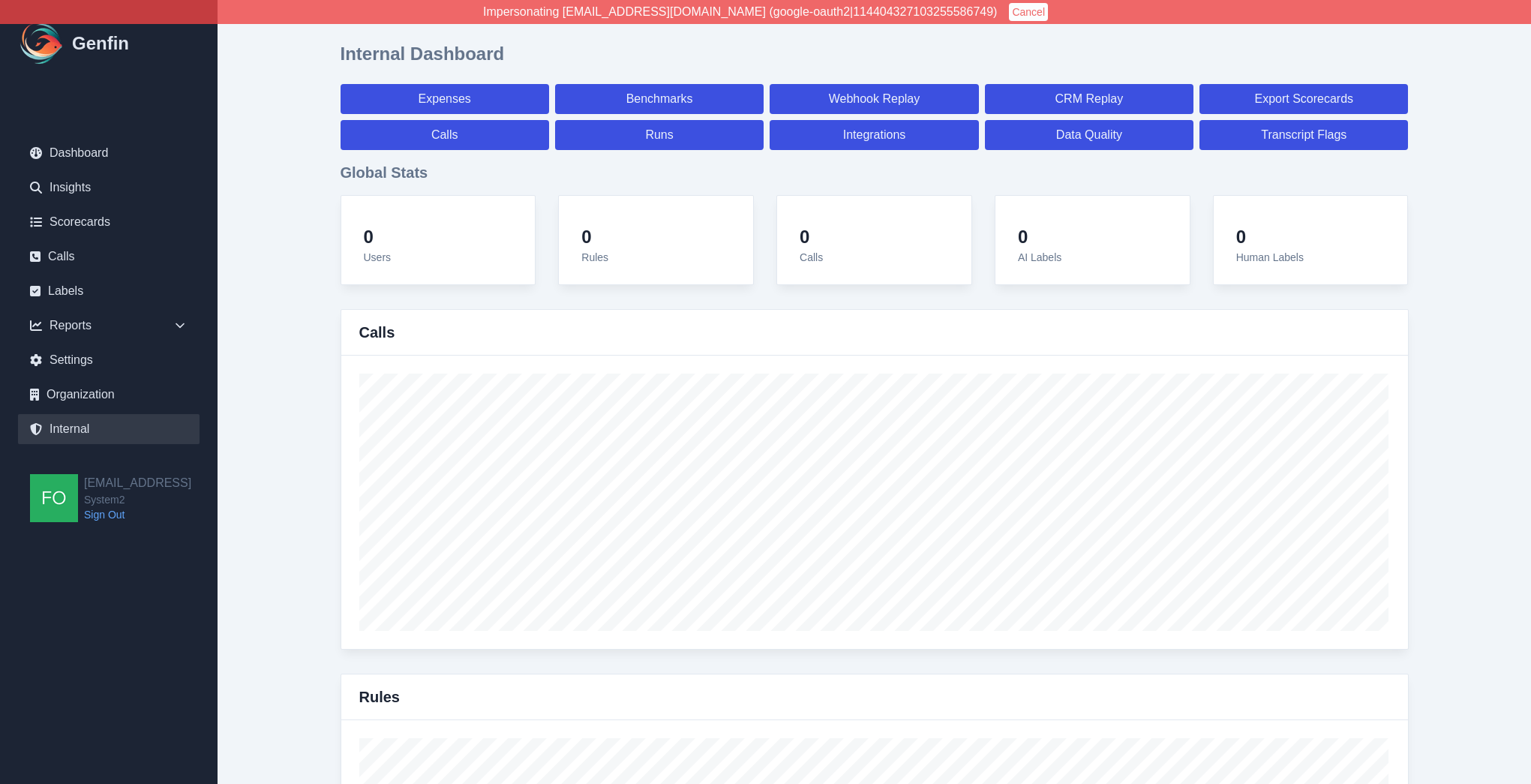
select select "paid"
select select "7"
select select "paid"
select select "7"
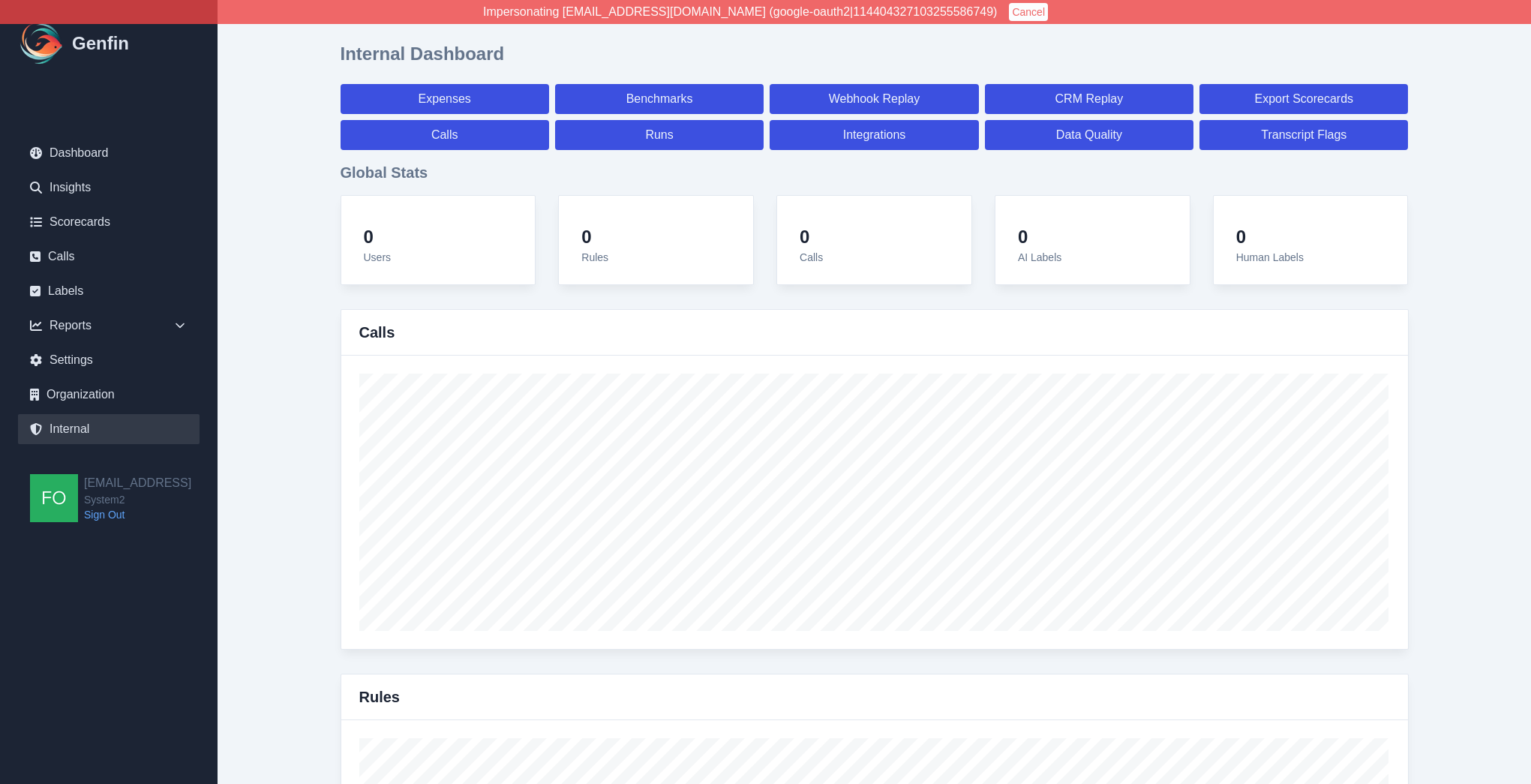
select select "paid"
select select "7"
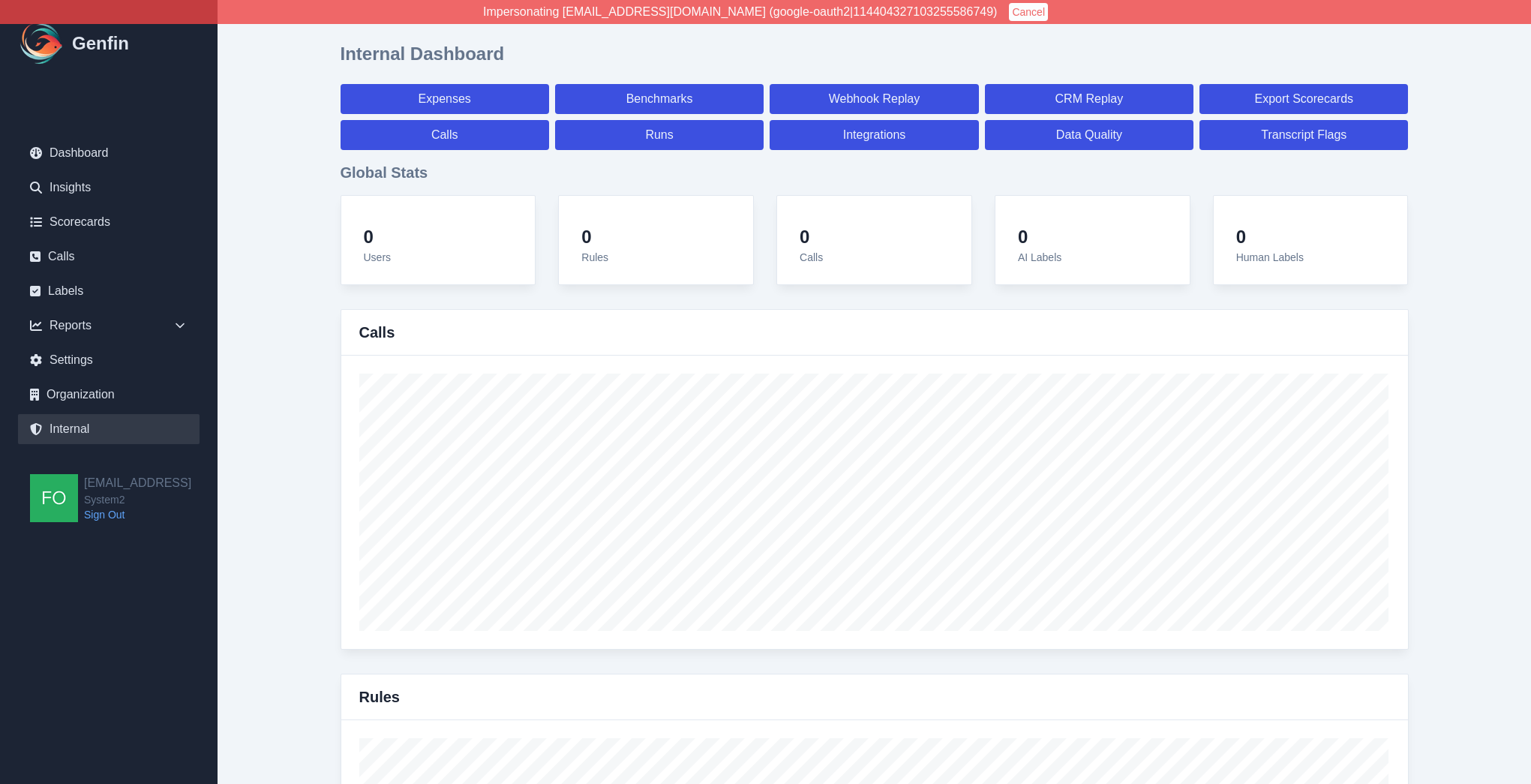
select select "7"
select select "paid"
select select "7"
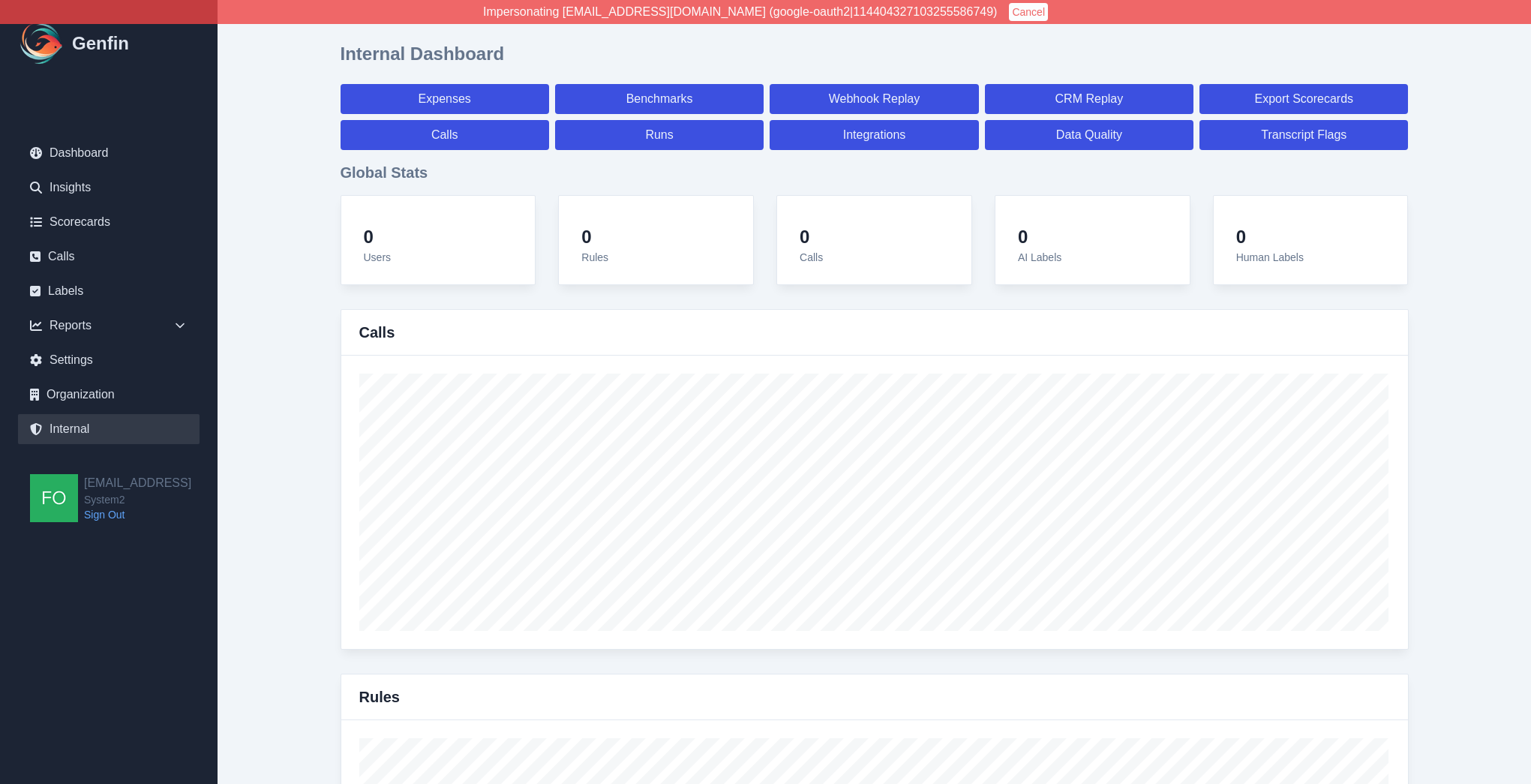
select select "7"
select select "paid"
select select "7"
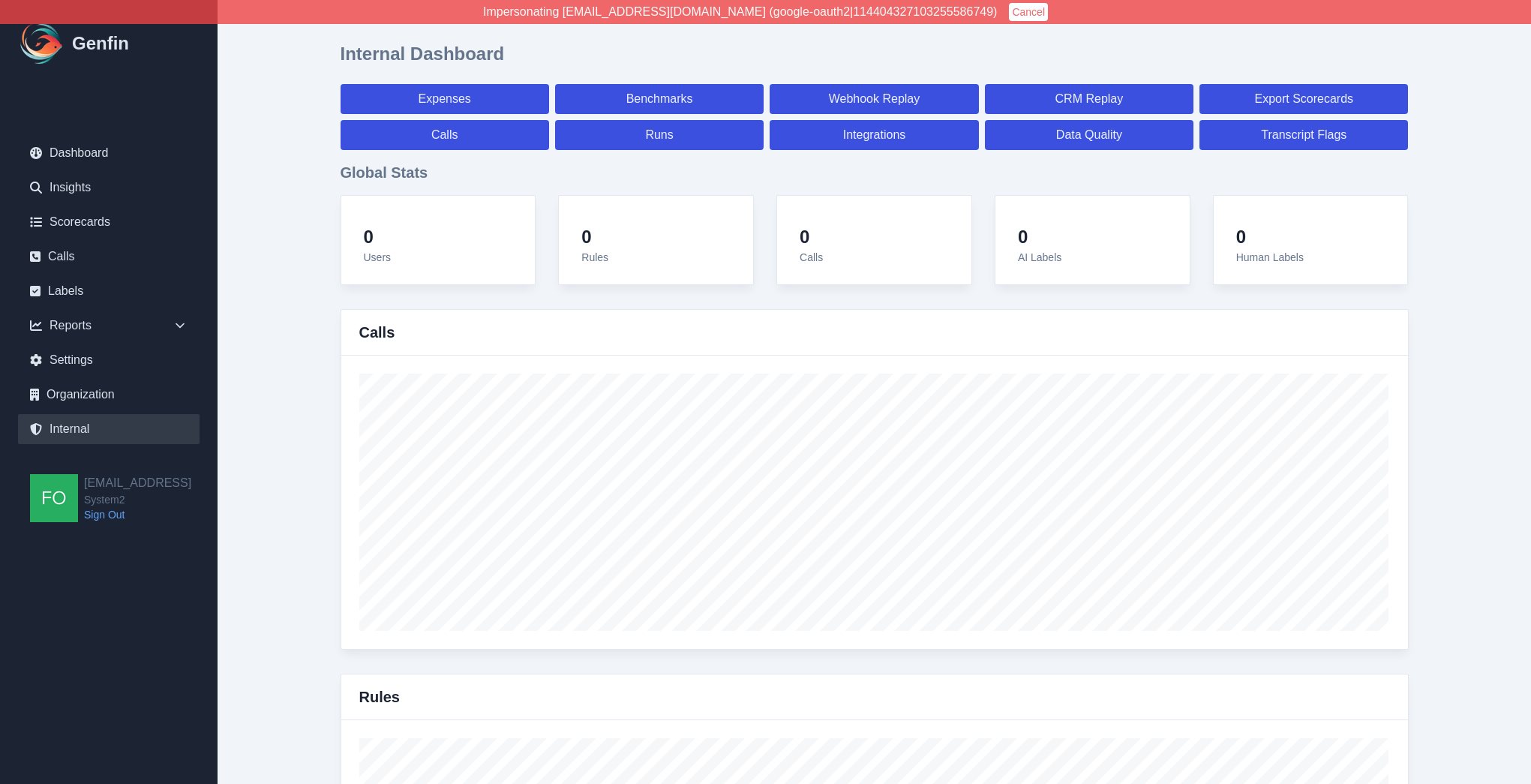
select select "7"
select select "paid"
select select "7"
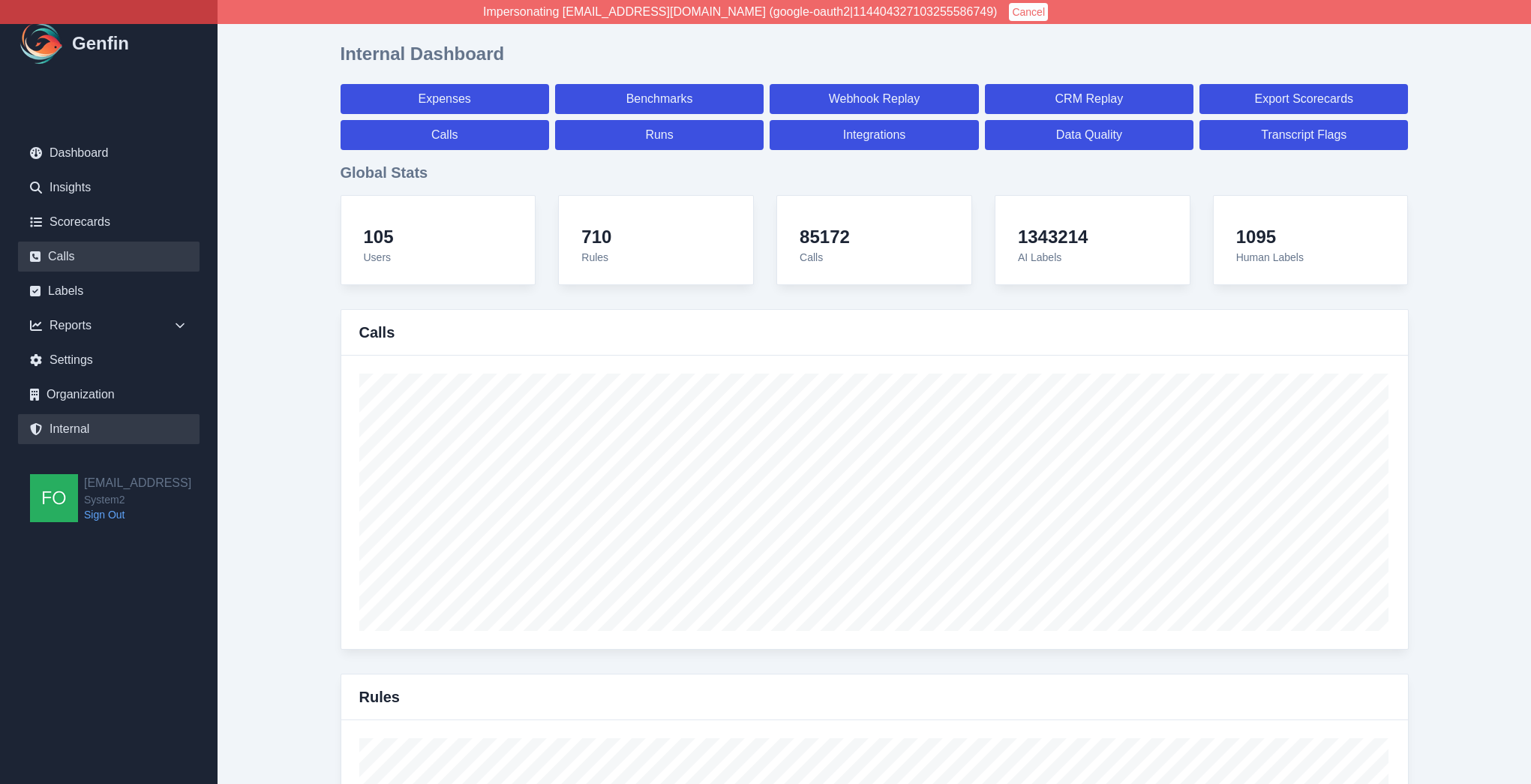
click at [84, 255] on link "Calls" at bounding box center [109, 257] width 181 height 30
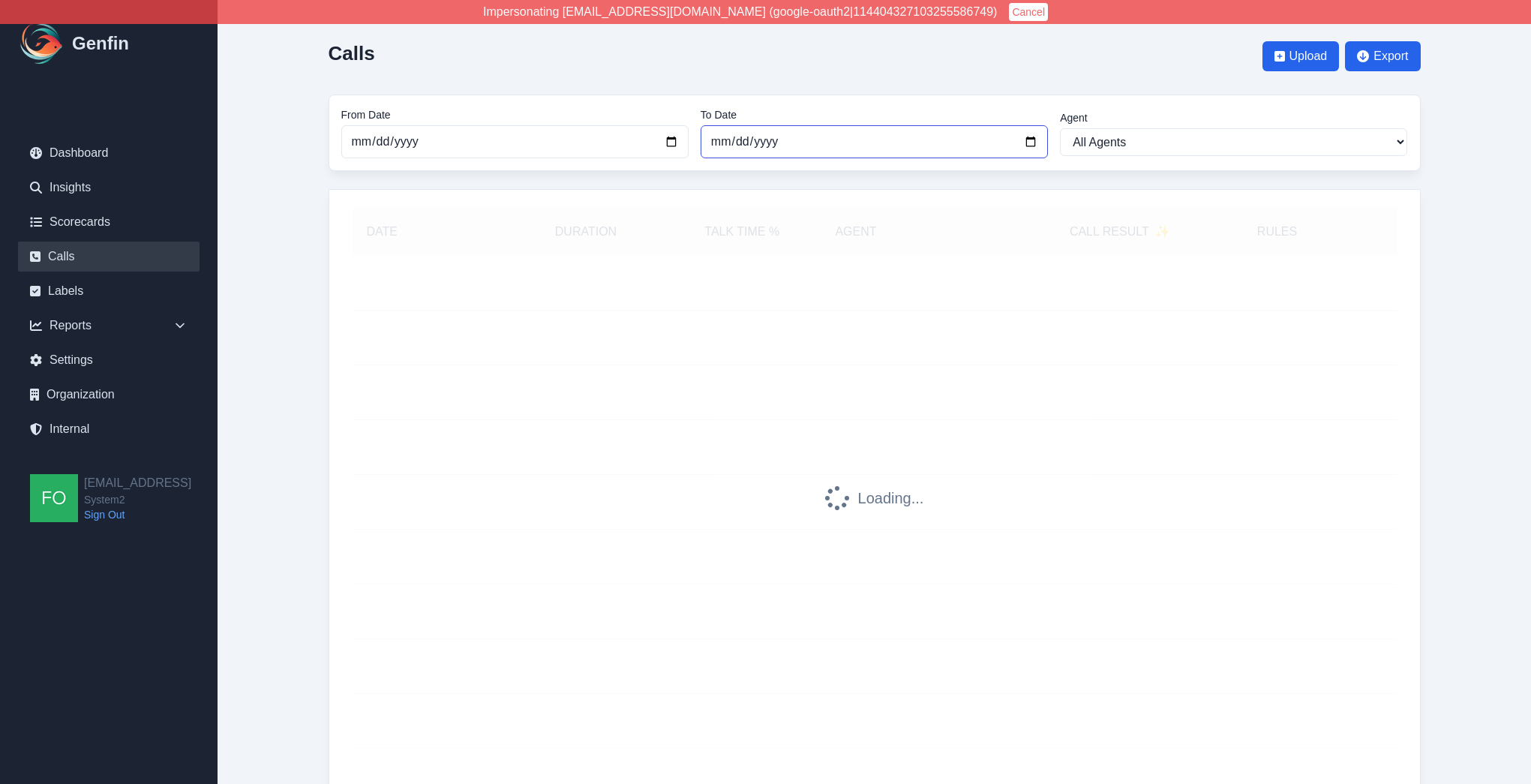
click at [1031, 141] on input "[DATE]" at bounding box center [874, 142] width 347 height 33
type input "[DATE]"
click at [300, 344] on div "Calls Upload Export From Date [DATE] To Date [DATE] Agent All Agents [PERSON_NA…" at bounding box center [875, 444] width 1152 height 888
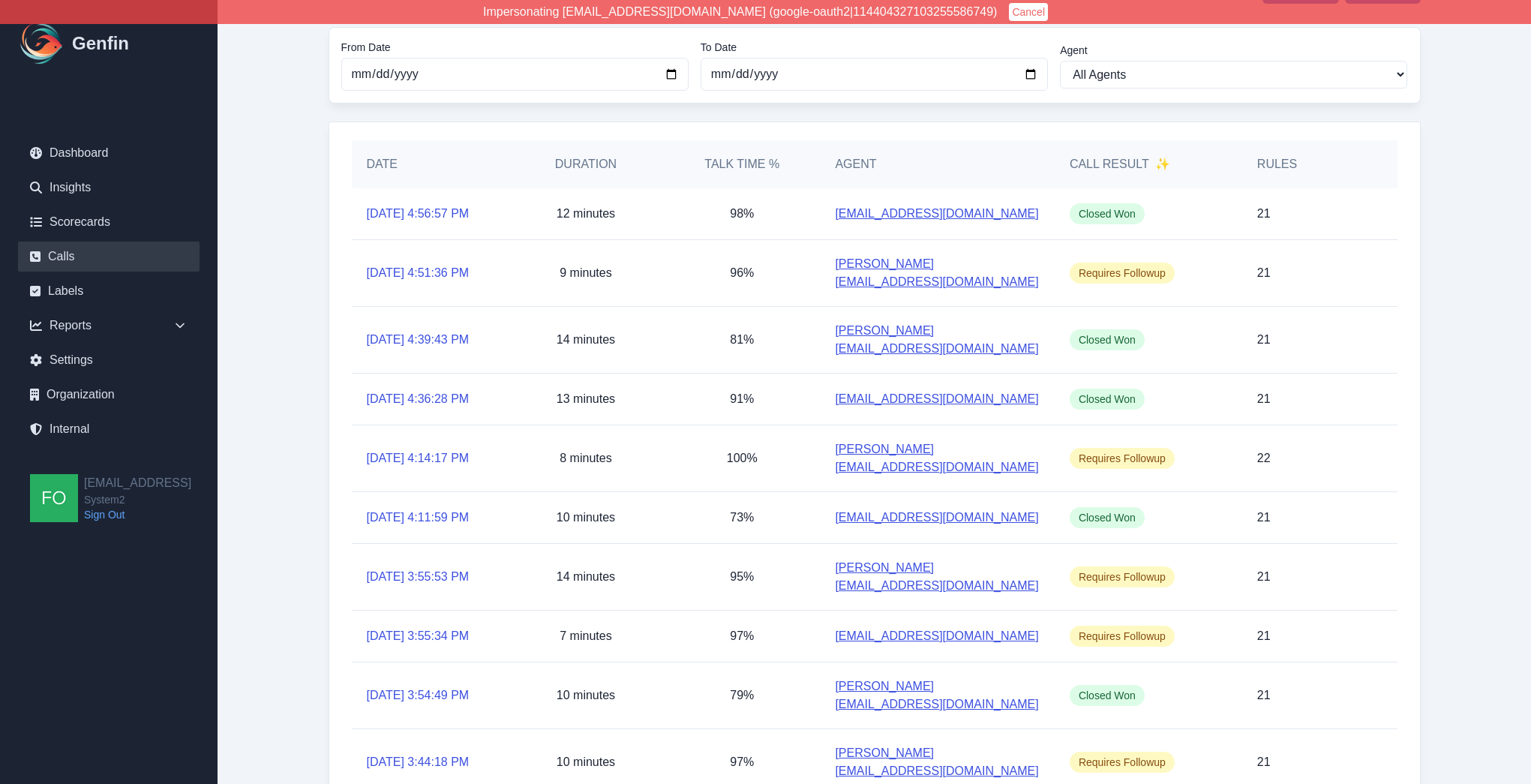
scroll to position [75, 0]
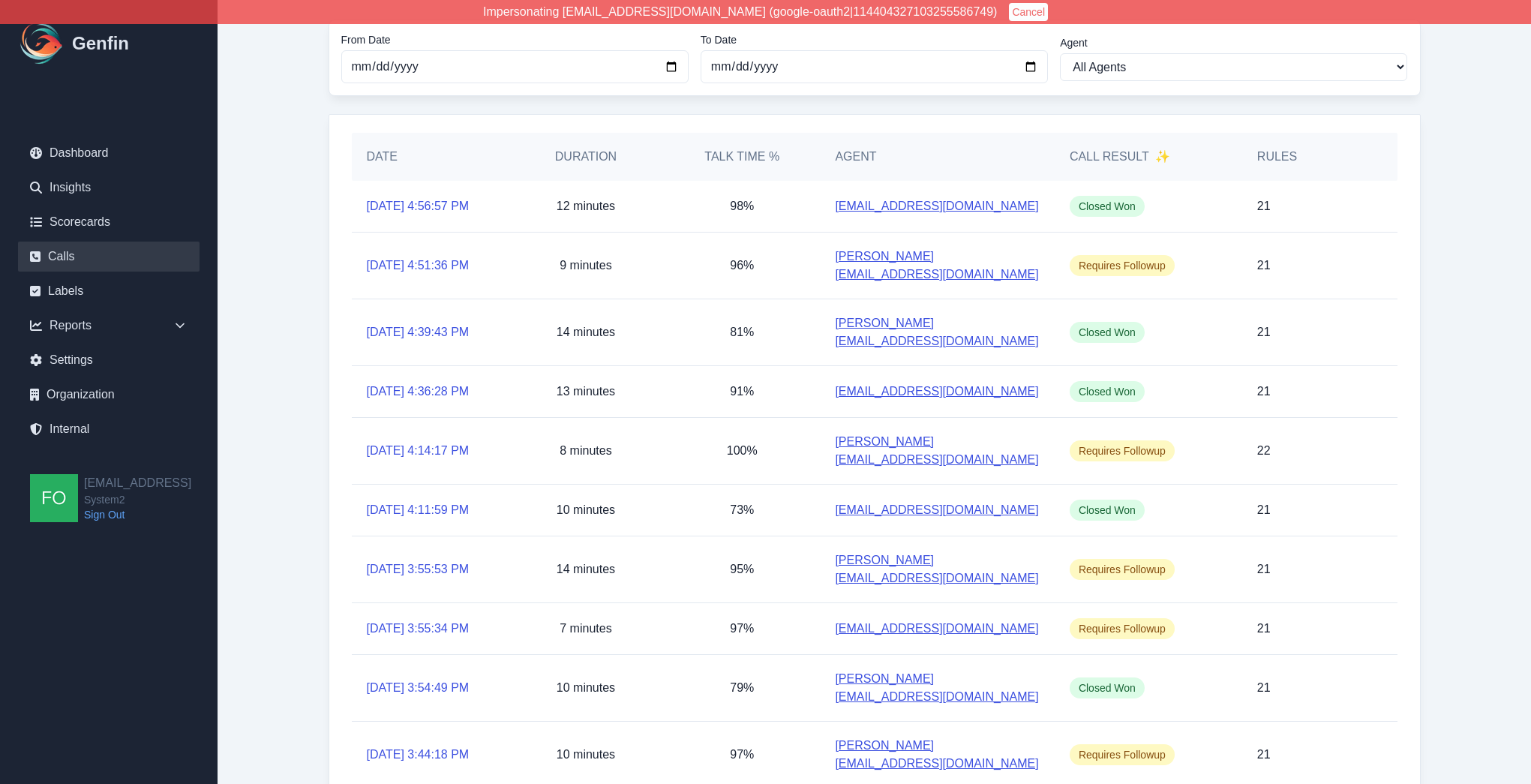
click at [305, 338] on div "Calls Upload Export From Date [DATE] To Date [DATE] Agent All Agents [PERSON_NA…" at bounding box center [875, 399] width 1152 height 948
click at [303, 351] on div "Calls Upload Export From Date [DATE] To Date [DATE] Agent All Agents [PERSON_NA…" at bounding box center [875, 399] width 1152 height 948
click at [305, 350] on div "Calls Upload Export From Date [DATE] To Date [DATE] Agent All Agents [PERSON_NA…" at bounding box center [875, 399] width 1152 height 948
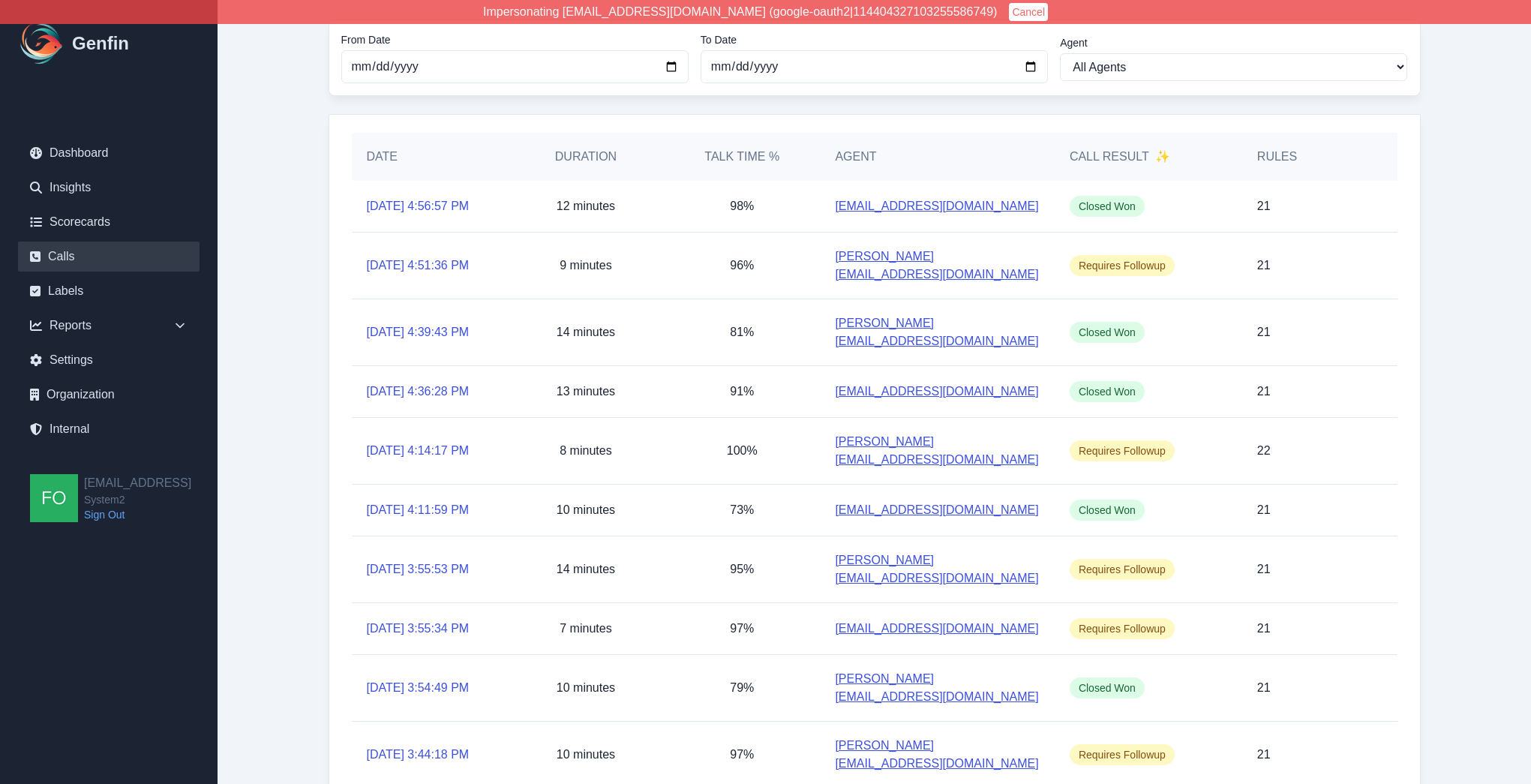
click at [281, 366] on main "Calls Upload Export From Date [DATE] To Date [DATE] Agent All Agents [PERSON_NA…" at bounding box center [874, 399] width 1314 height 948
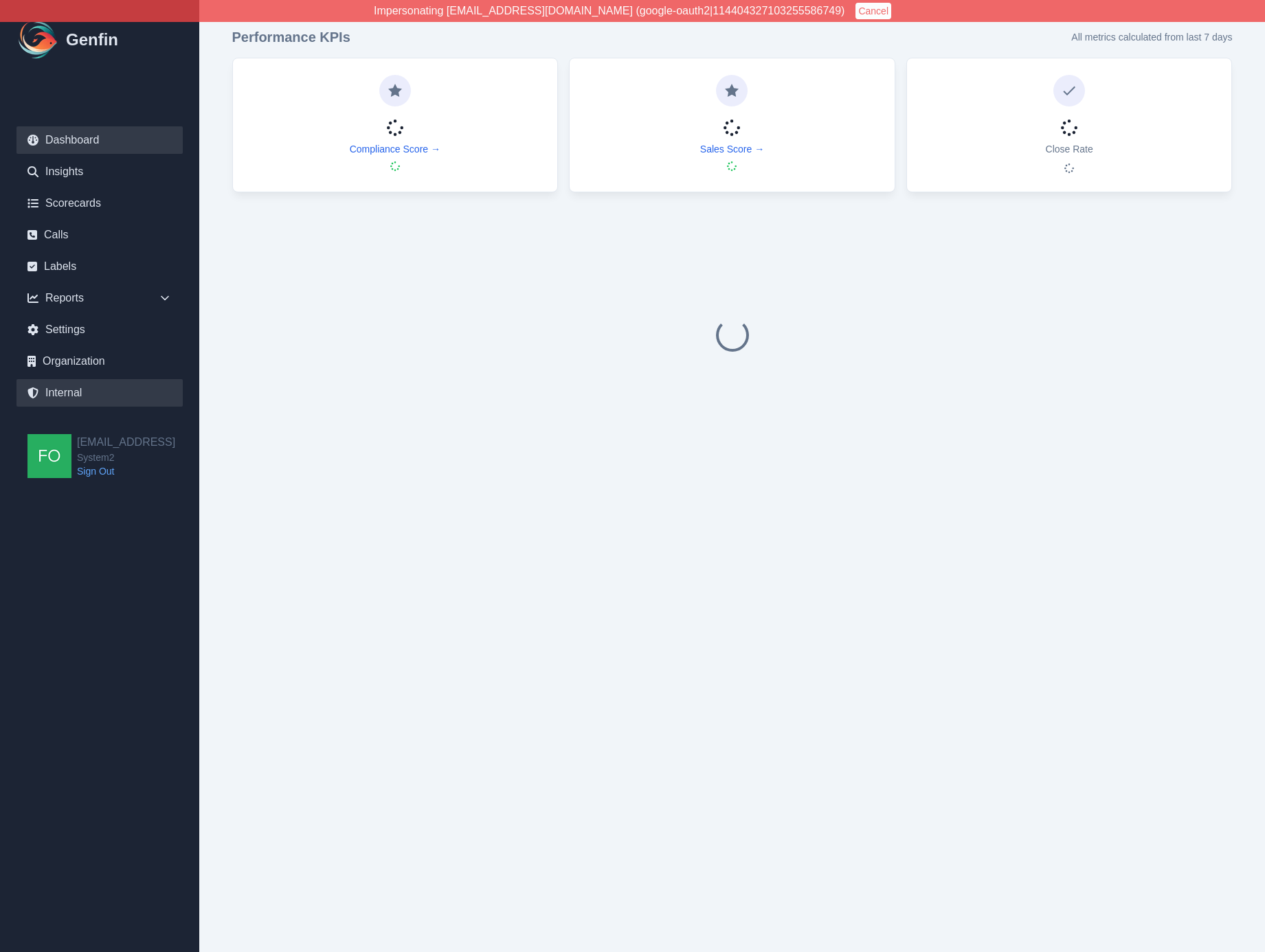
click at [63, 385] on link "Internal" at bounding box center [100, 393] width 166 height 27
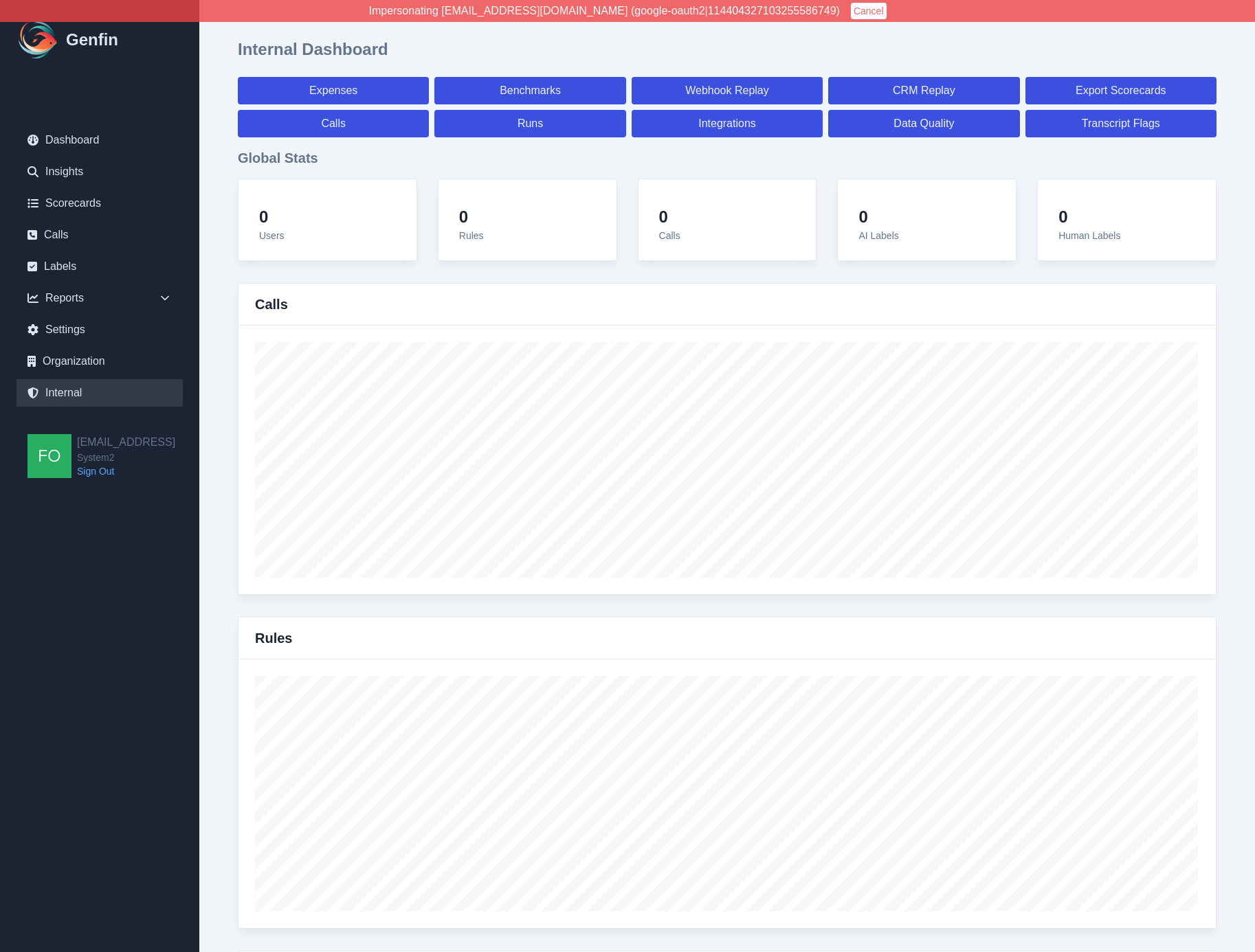
select select "paid"
select select "7"
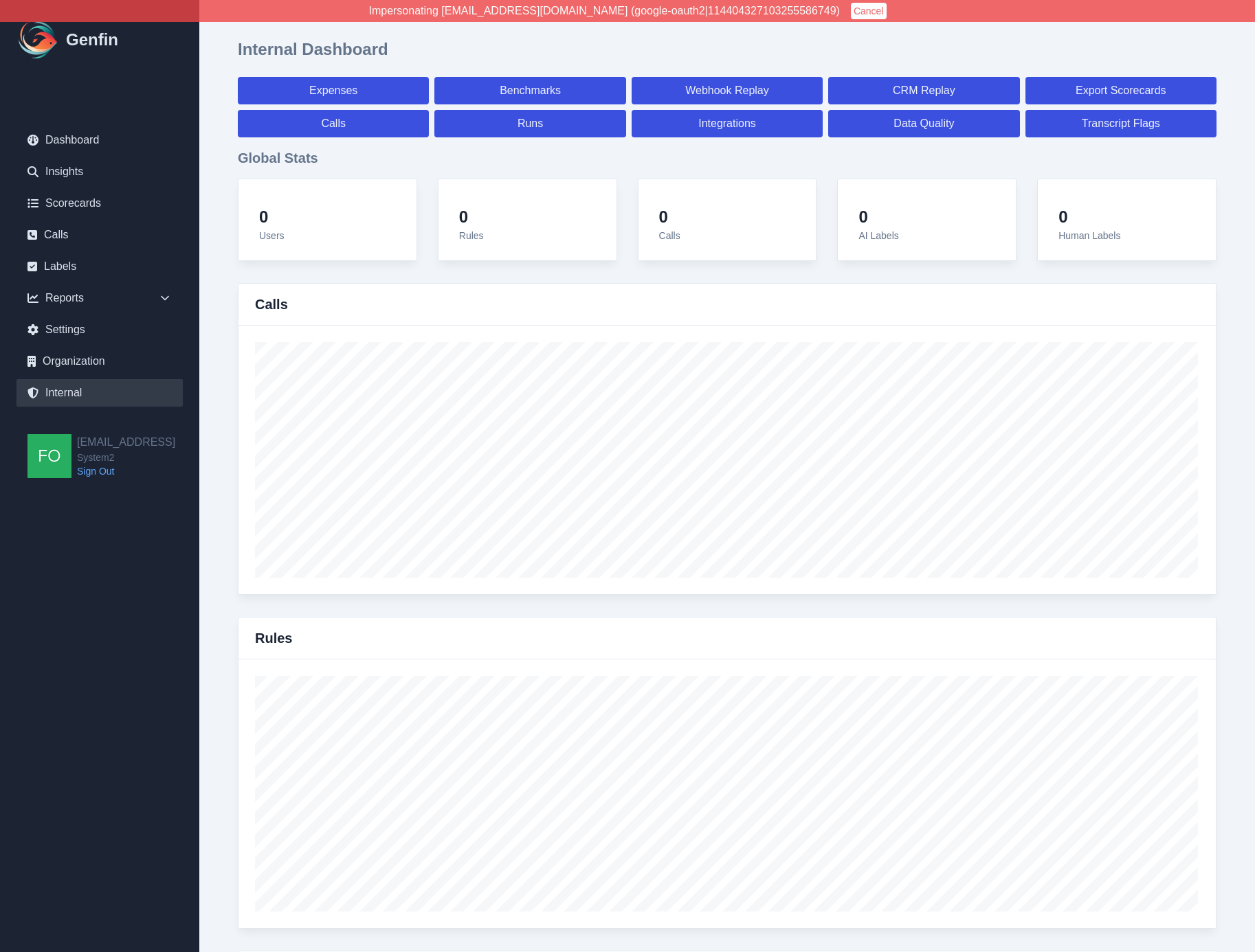
select select "paid"
select select "7"
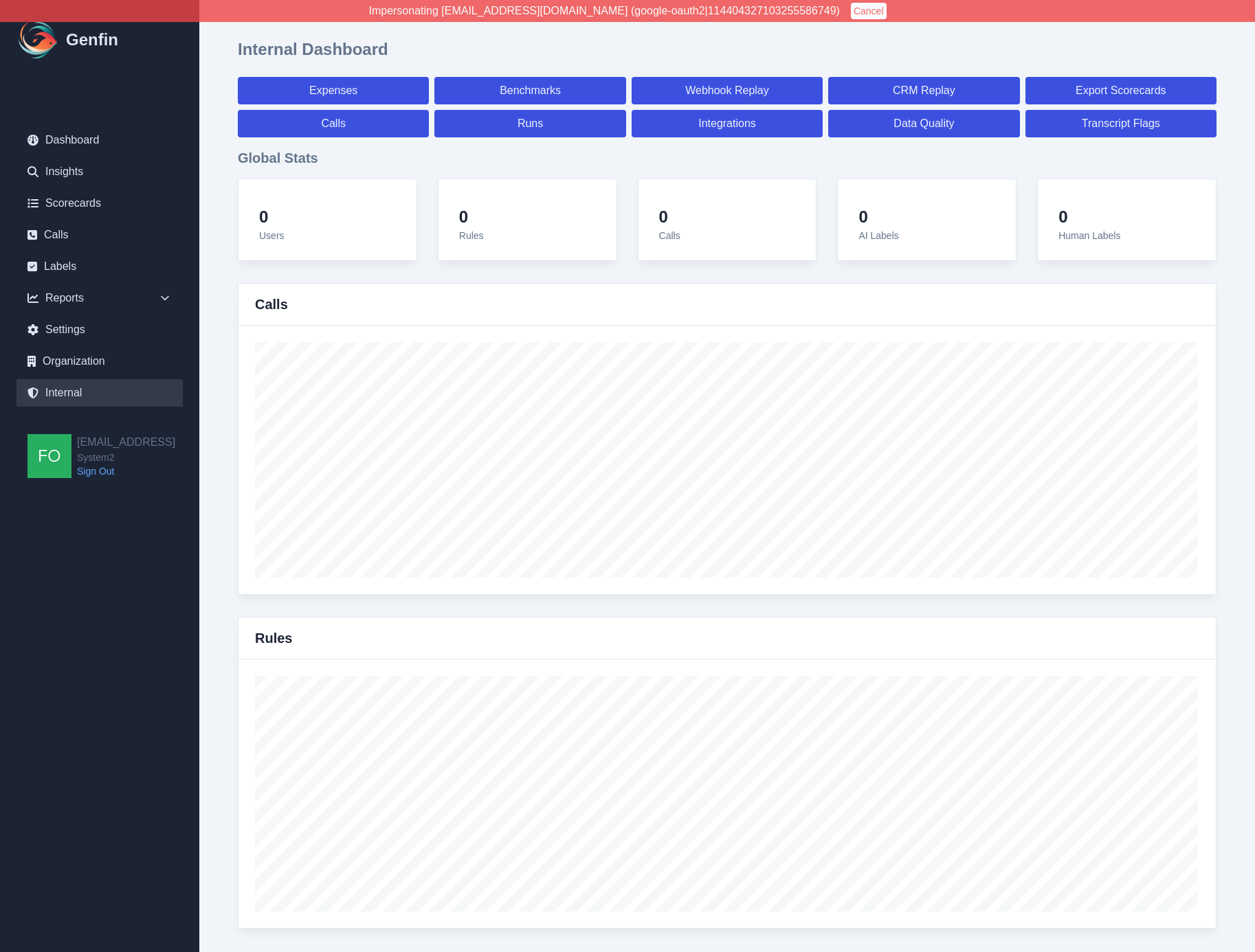
select select "7"
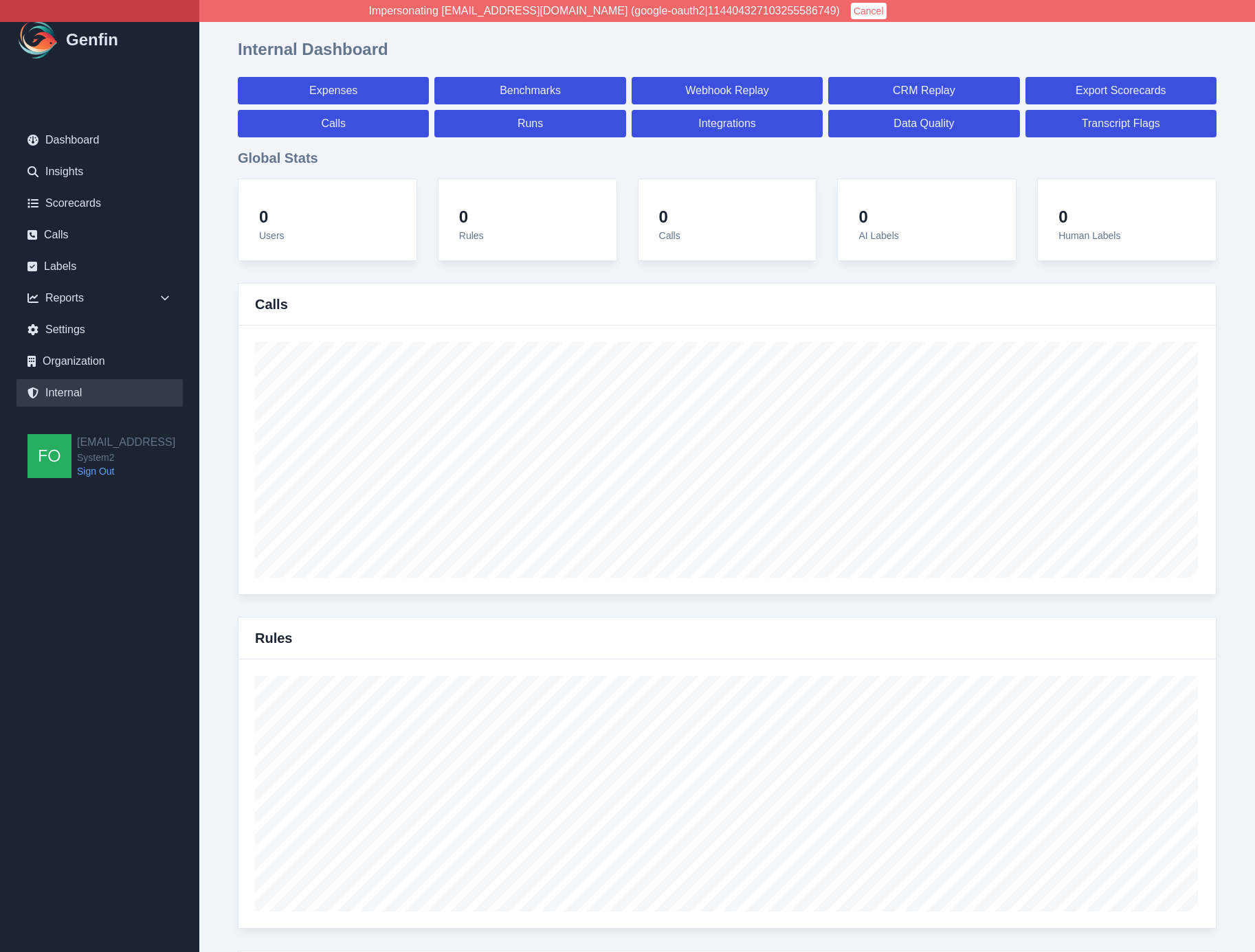
select select "7"
select select "paid"
select select "7"
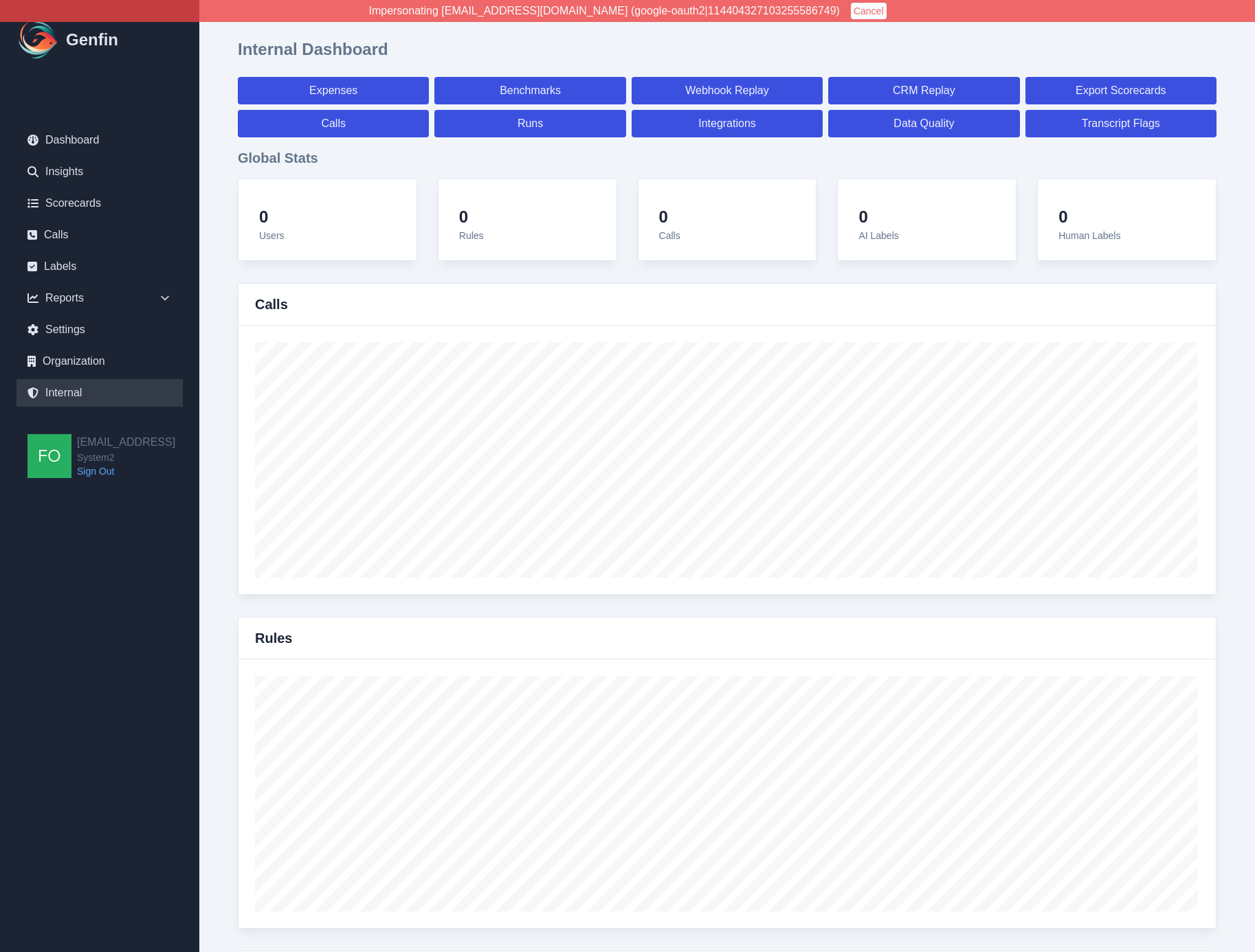
select select "7"
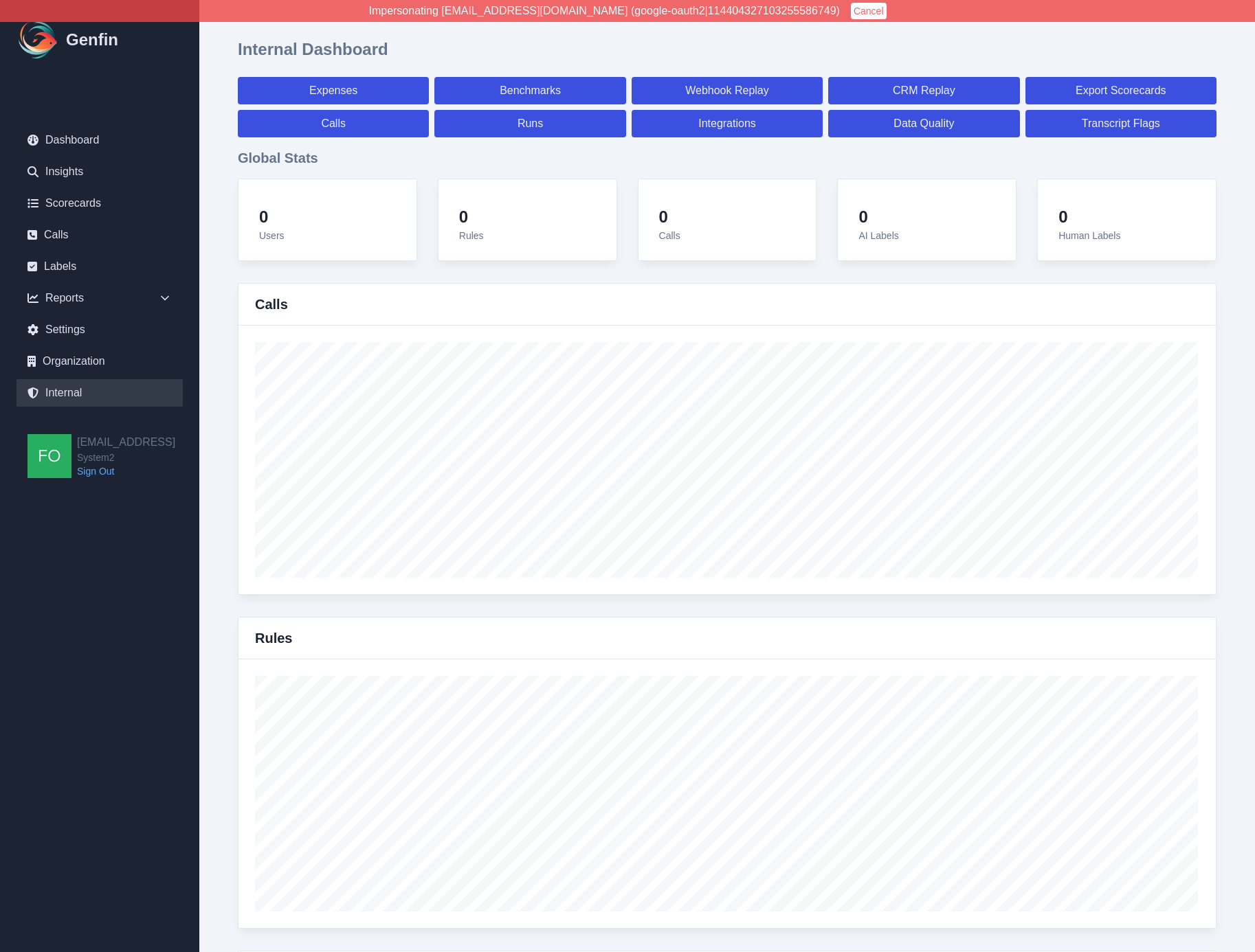
select select "7"
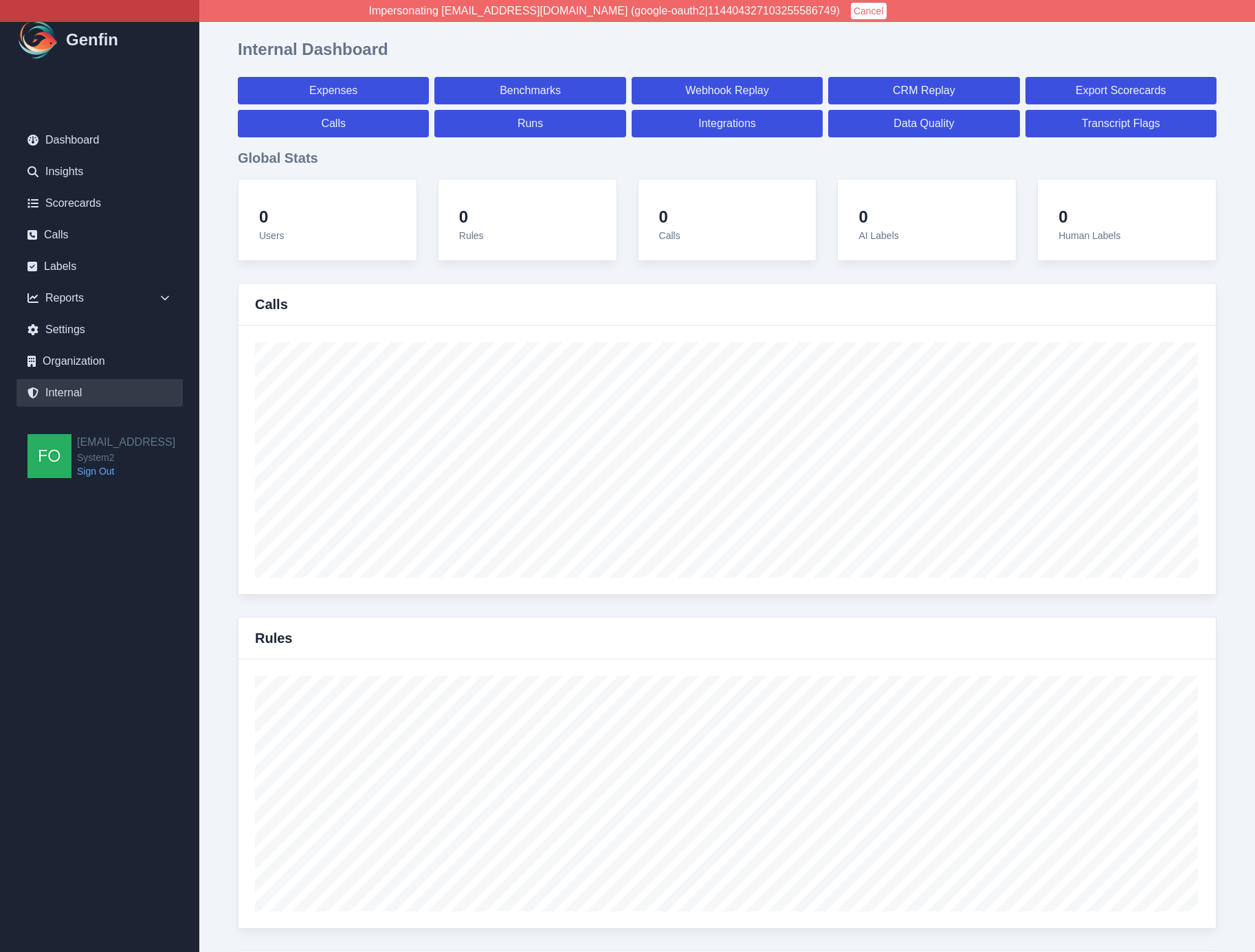
select select "paid"
select select "7"
select select "paid"
select select "7"
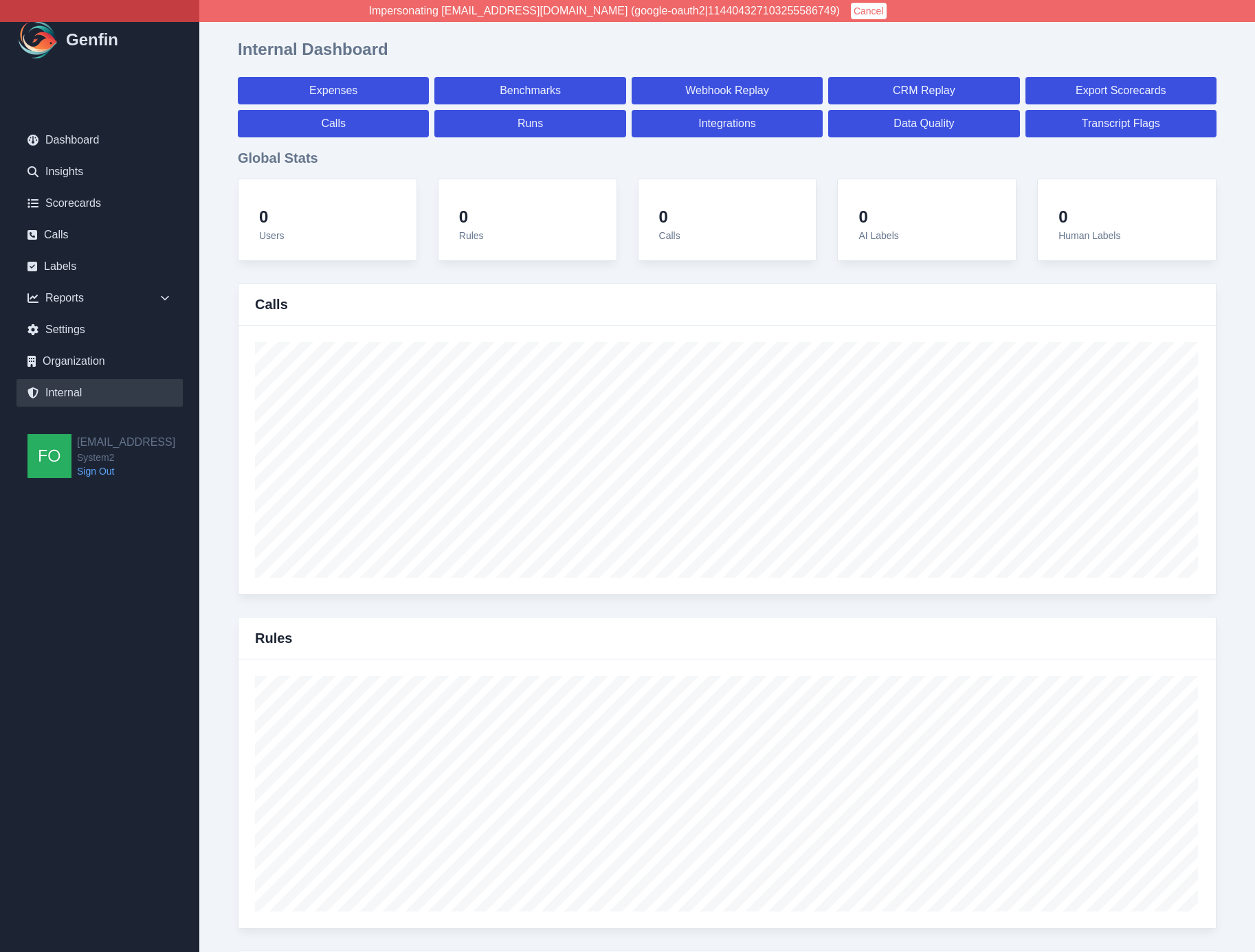
select select "paid"
select select "7"
select select "paid"
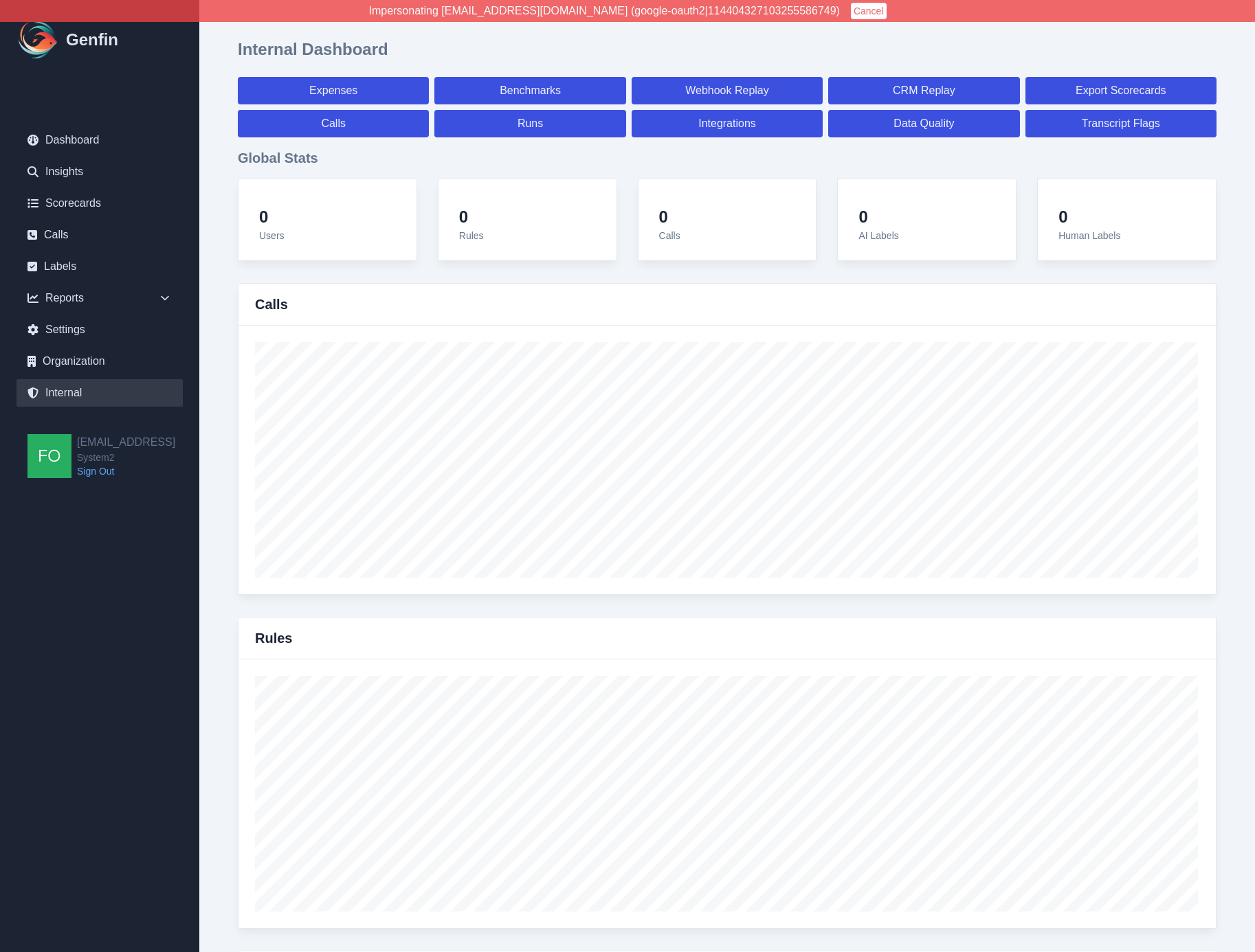
select select "7"
select select "paid"
select select "7"
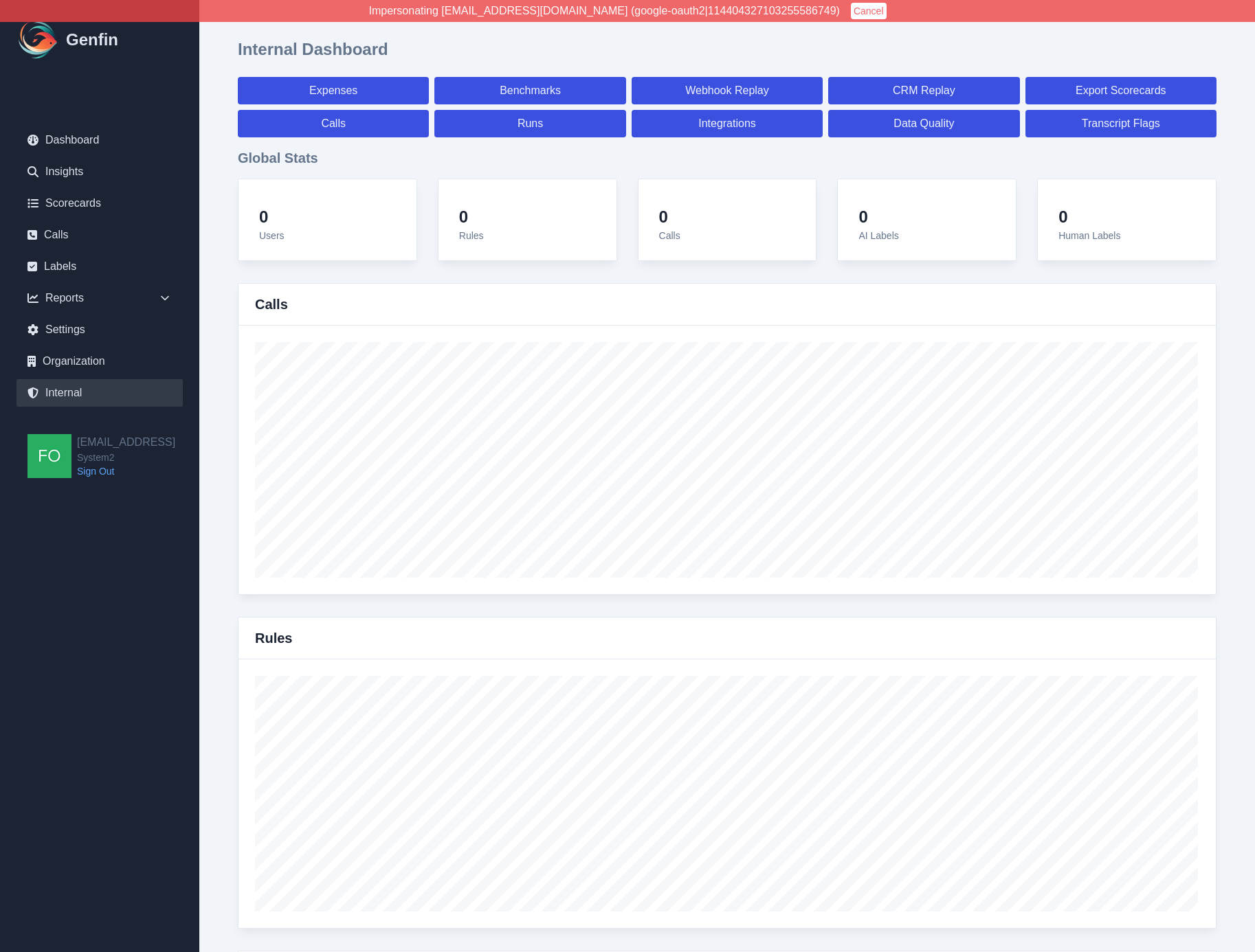
select select "7"
select select "paid"
select select "7"
select select "paid"
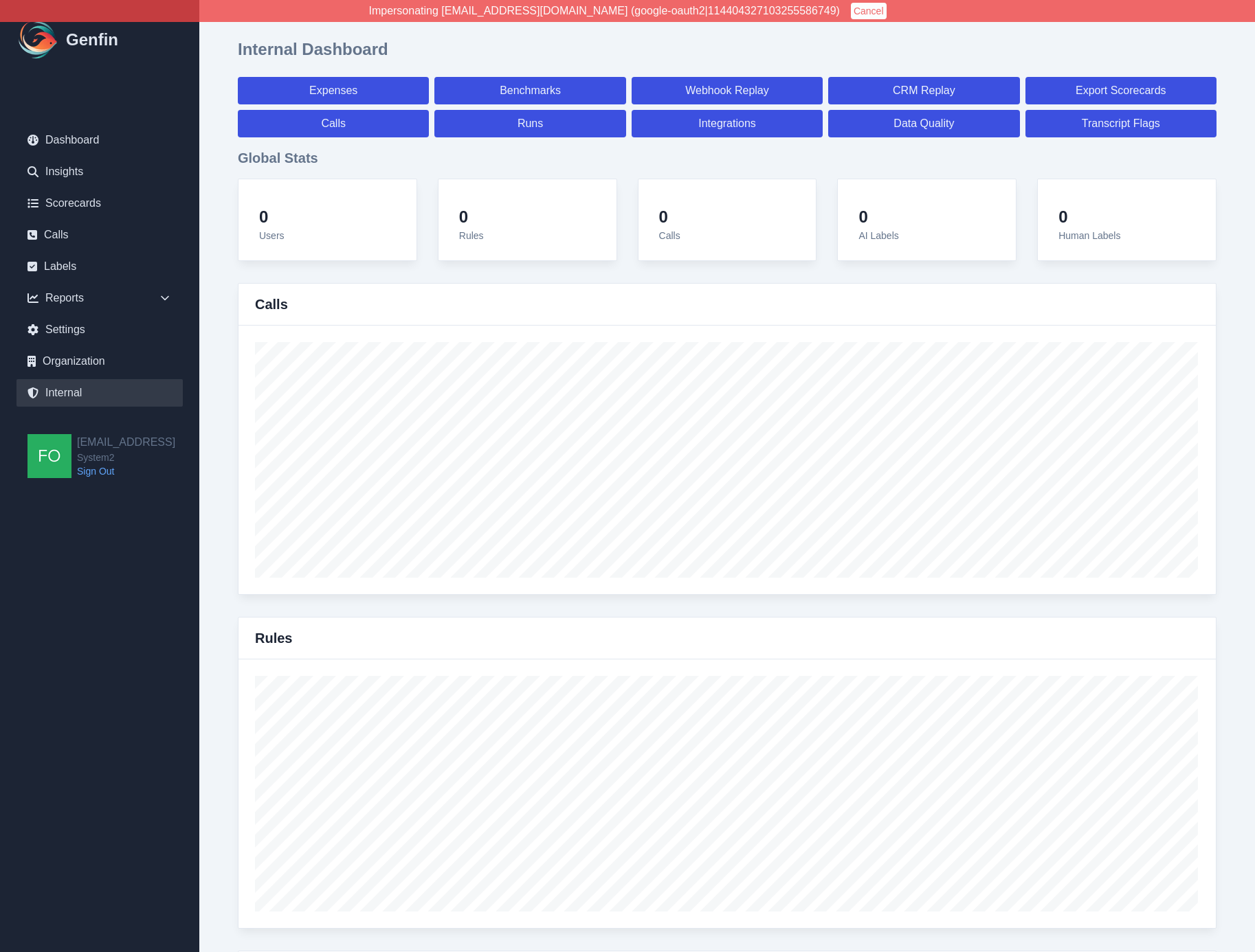
select select "7"
select select "paid"
select select "7"
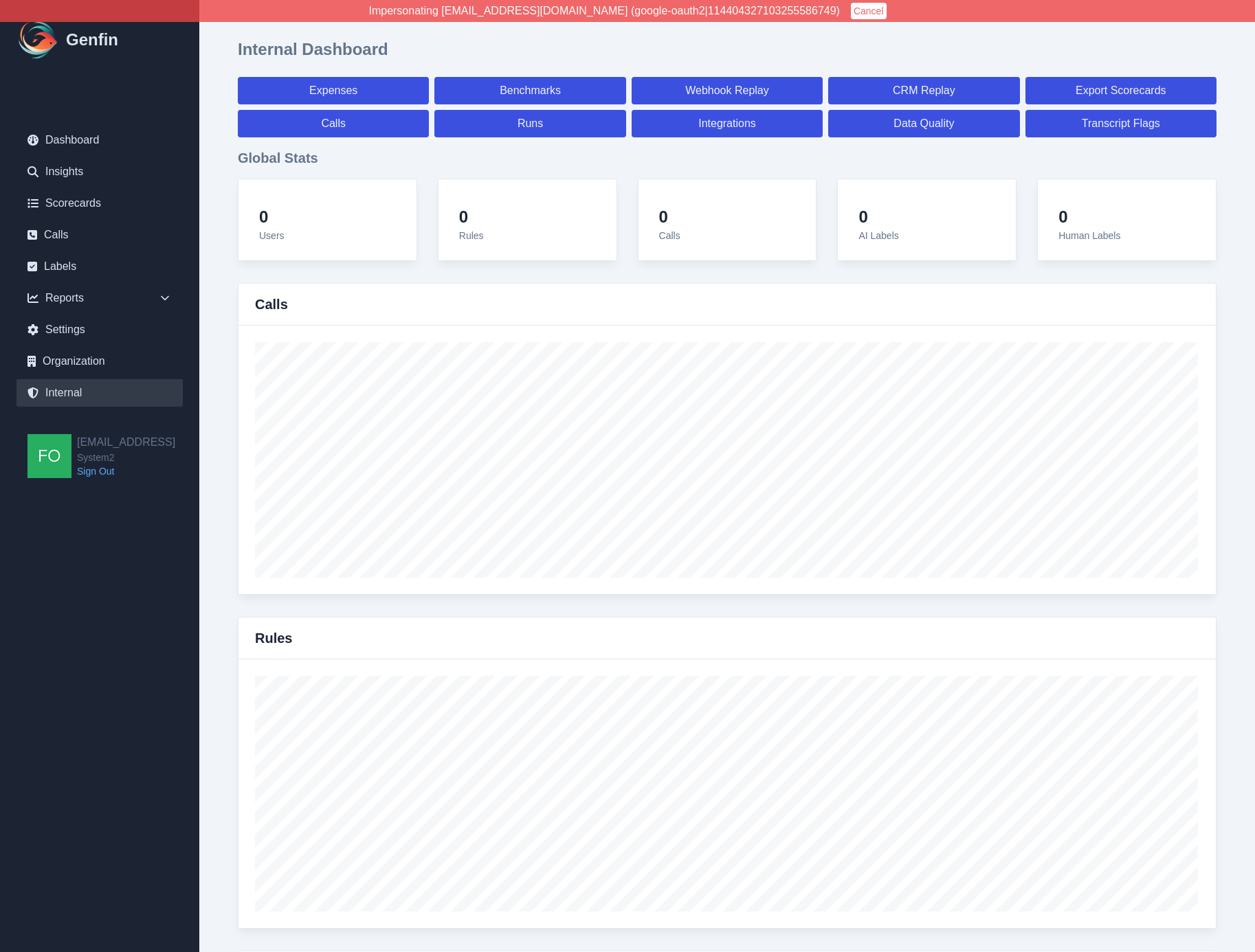
select select "7"
select select "paid"
select select "7"
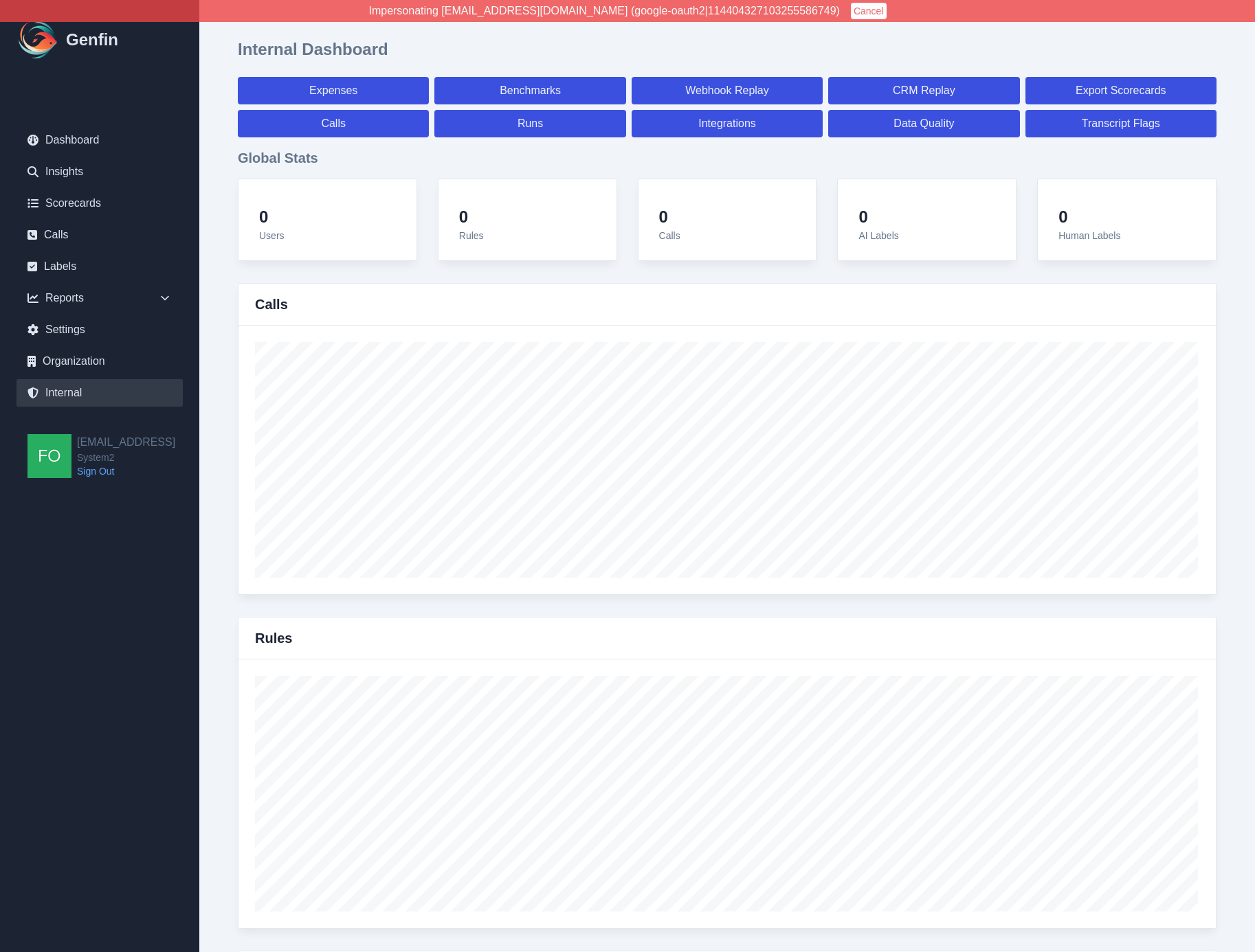
select select "7"
select select "paid"
select select "7"
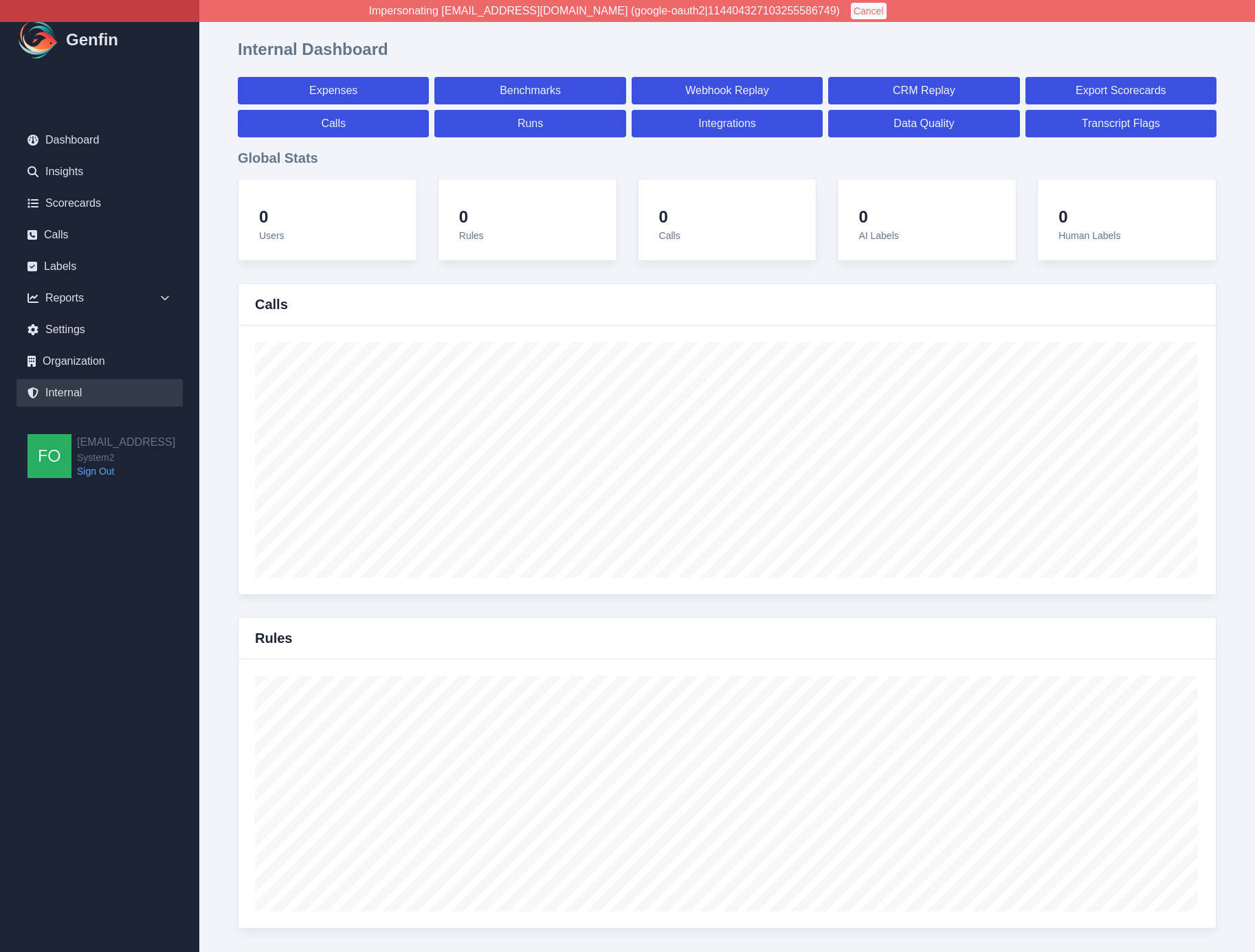
select select "7"
select select "paid"
select select "7"
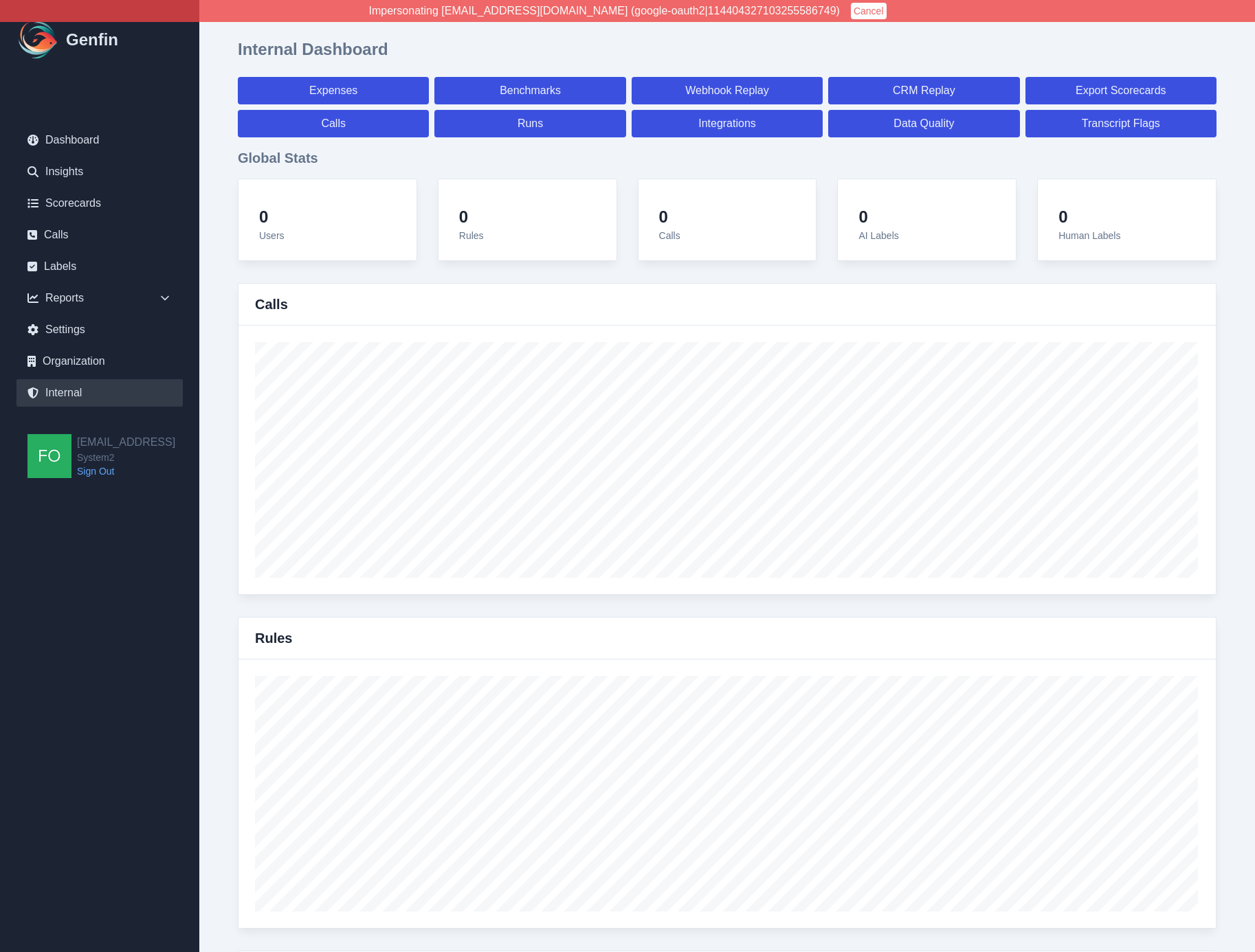
select select "7"
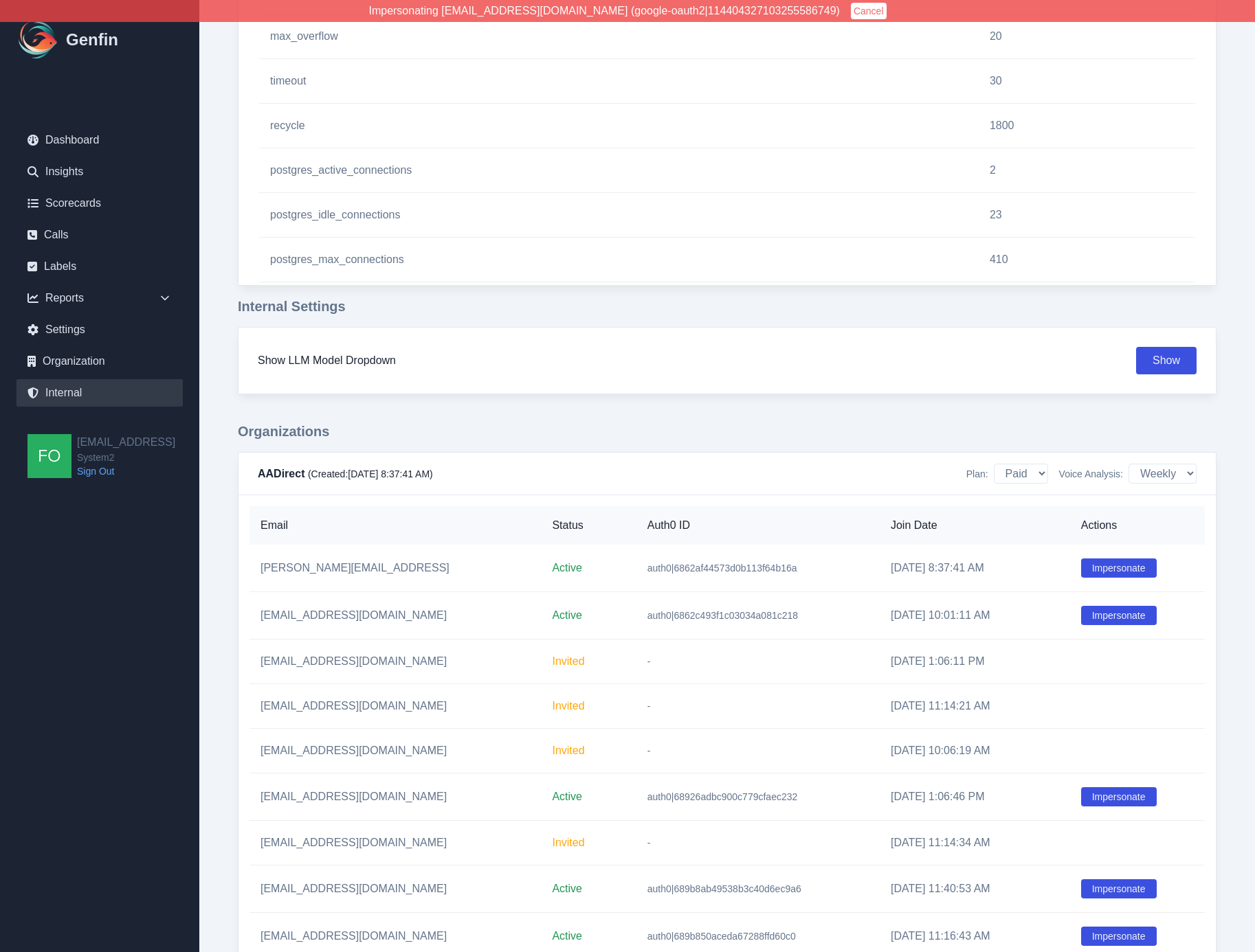
scroll to position [1524, 0]
click at [1108, 801] on button "Impersonate" at bounding box center [1119, 796] width 76 height 19
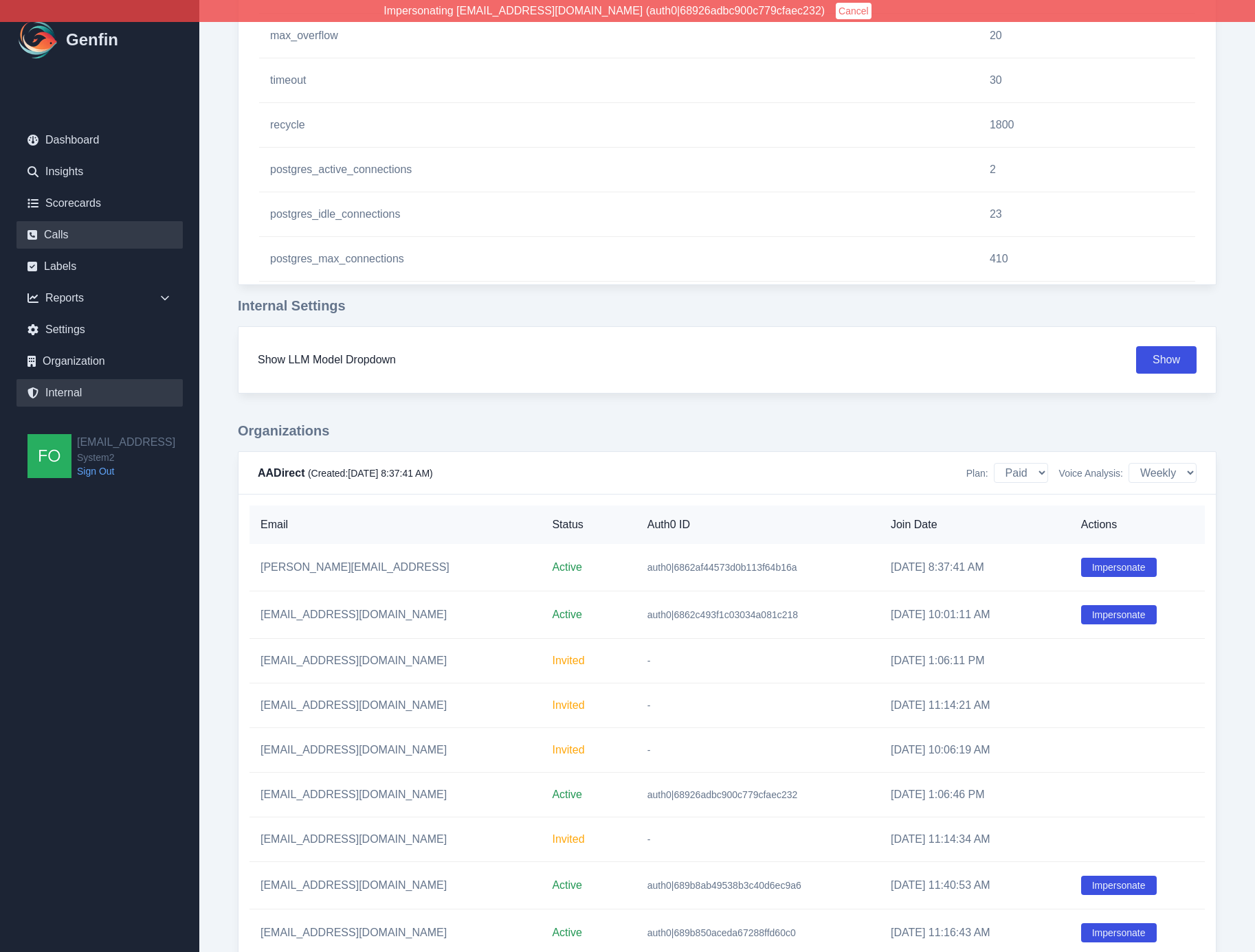
click at [54, 238] on link "Calls" at bounding box center [100, 235] width 166 height 27
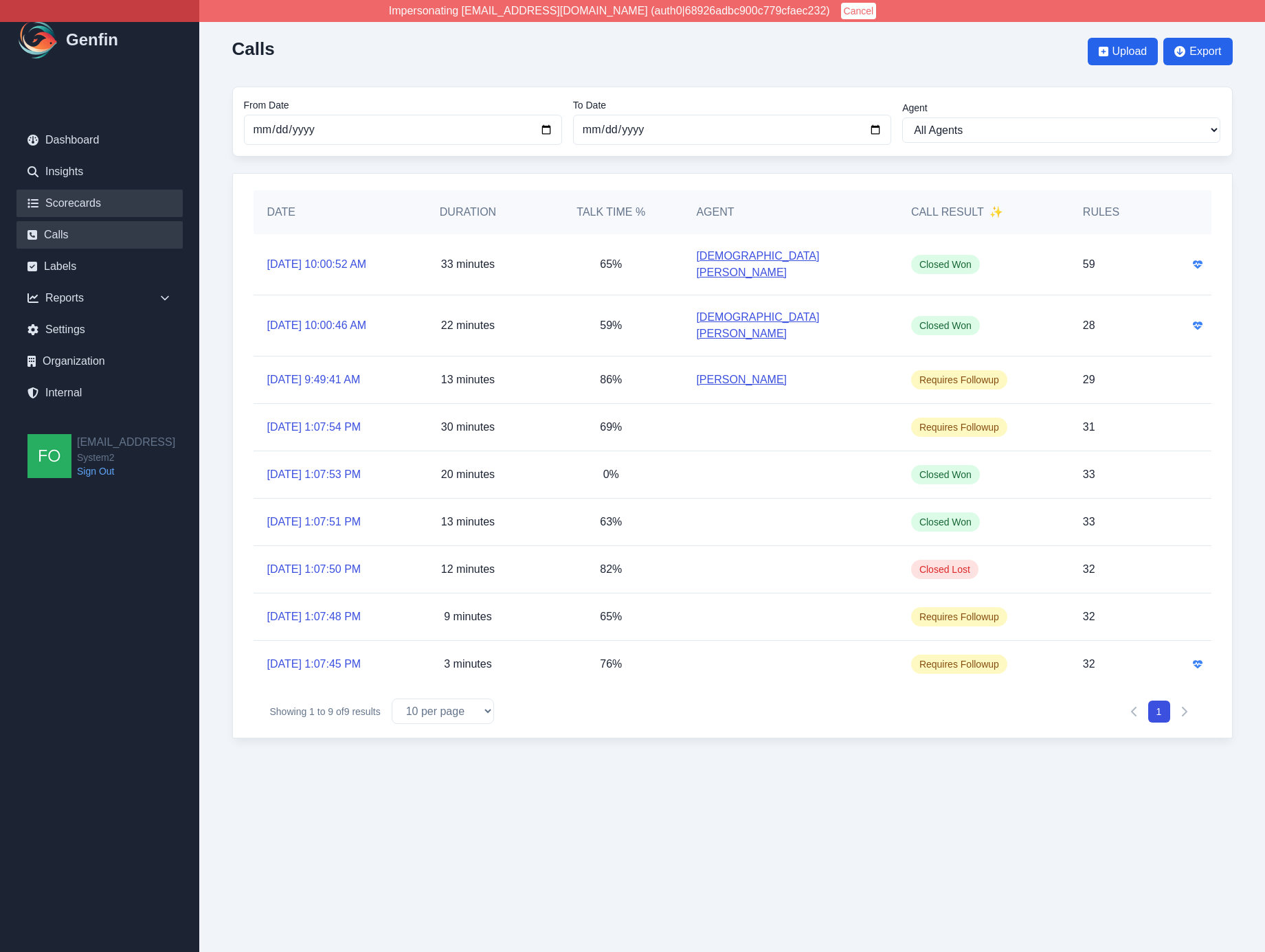
click at [76, 201] on link "Scorecards" at bounding box center [100, 204] width 166 height 27
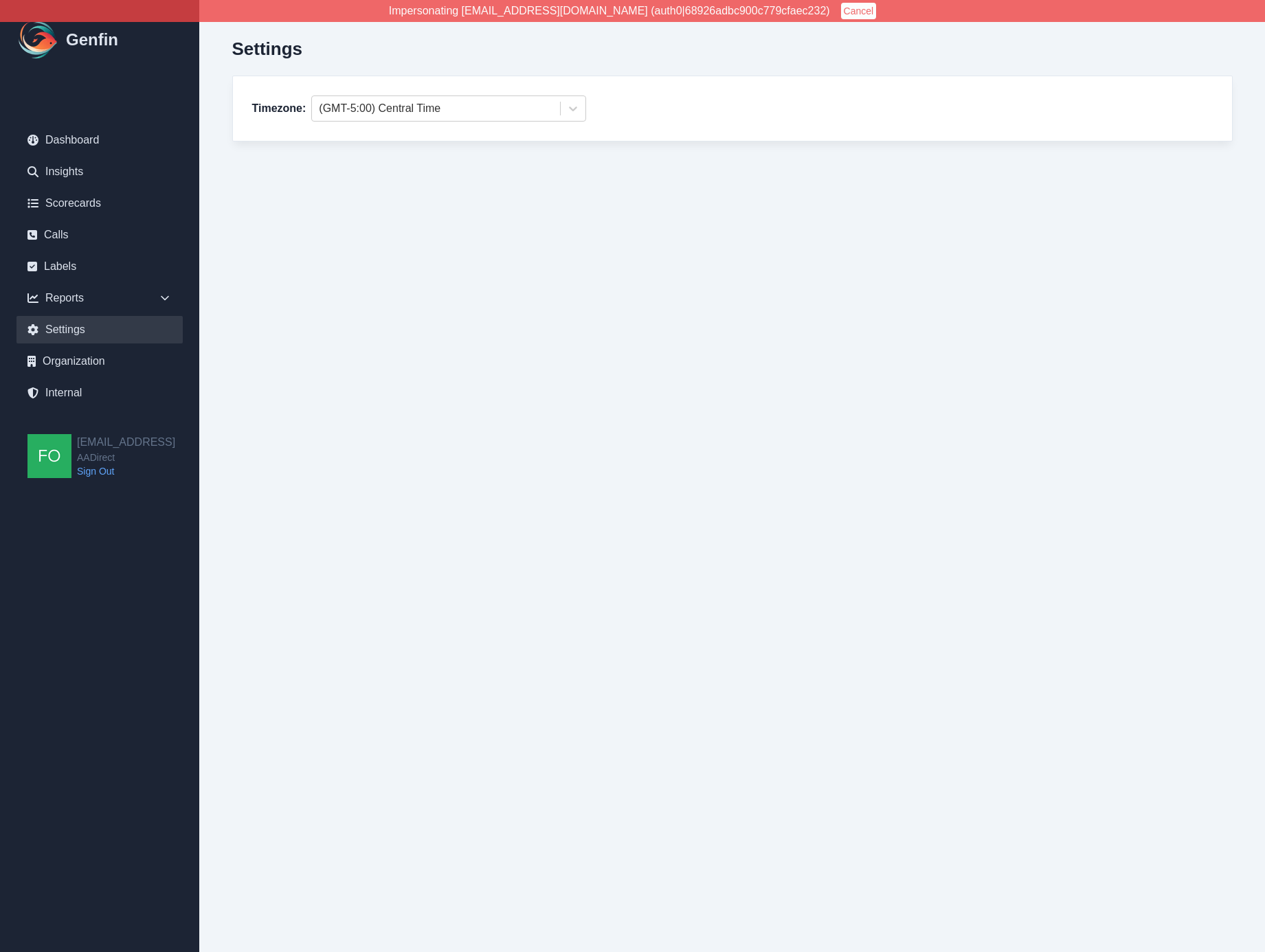
click at [93, 328] on link "Settings" at bounding box center [100, 330] width 166 height 27
click at [79, 330] on link "Settings" at bounding box center [100, 330] width 166 height 27
click at [74, 370] on link "Organization" at bounding box center [100, 362] width 166 height 27
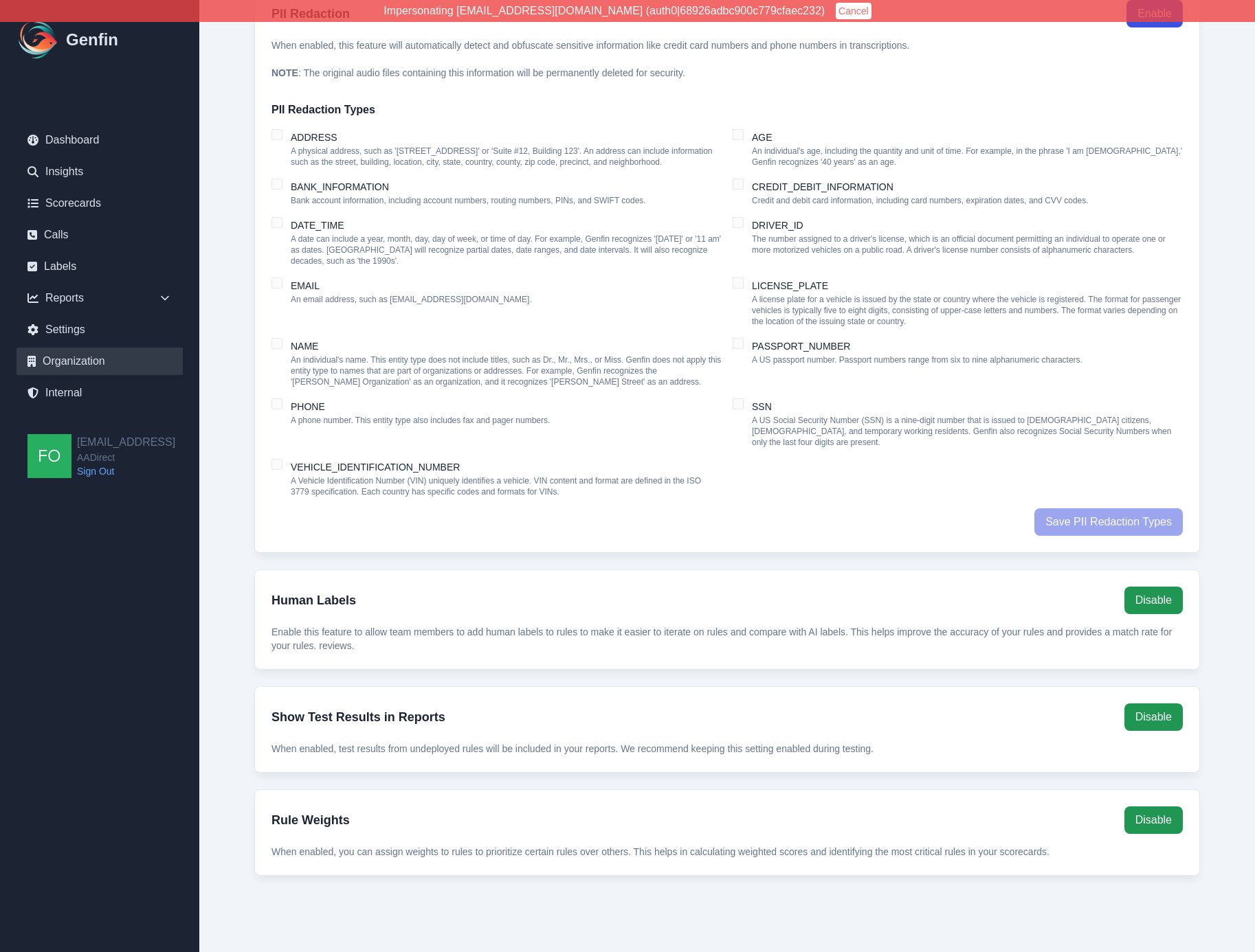
scroll to position [1067, 0]
